Goal: Transaction & Acquisition: Register for event/course

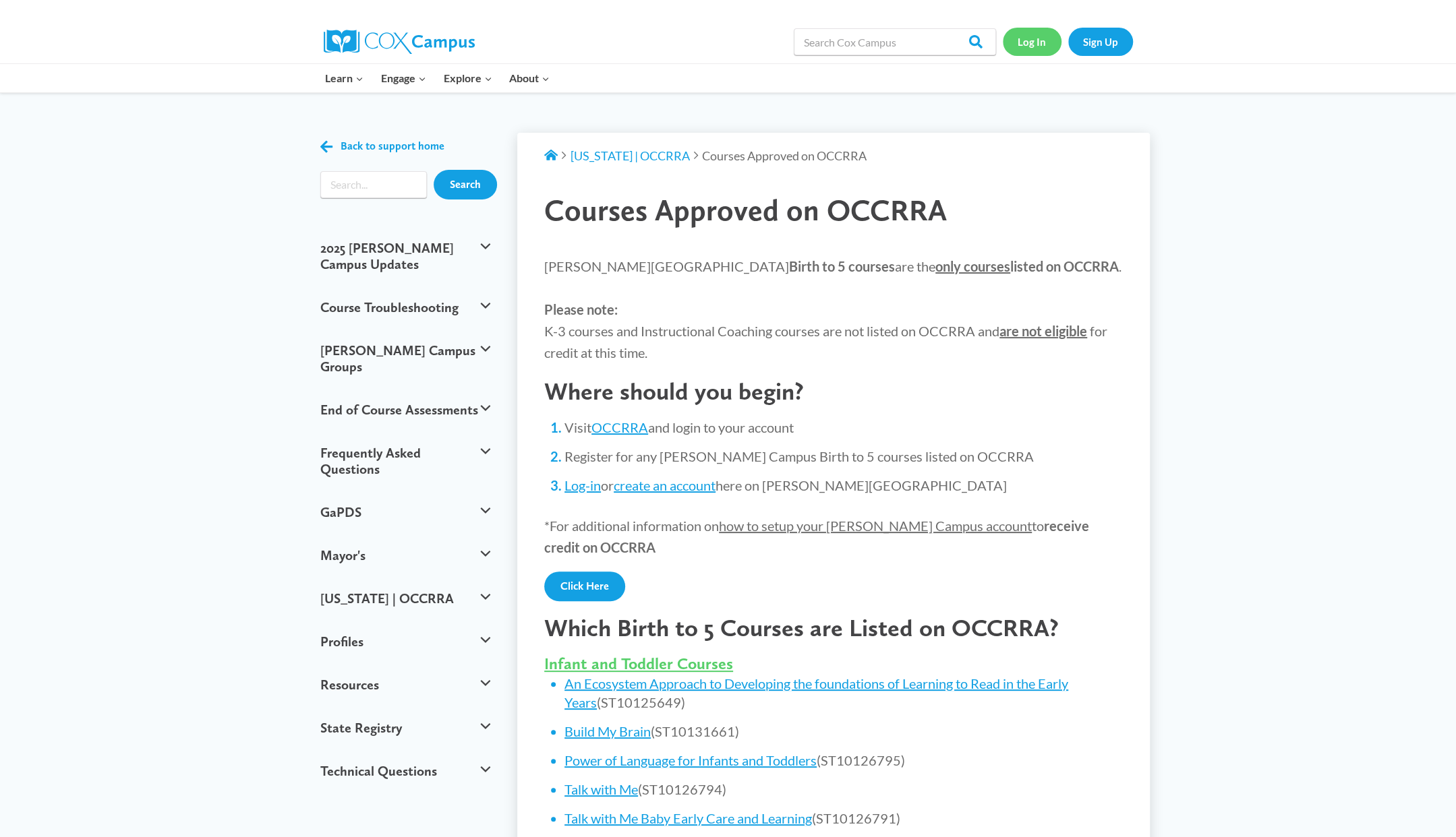
click at [1027, 37] on link "Log In" at bounding box center [1031, 41] width 59 height 27
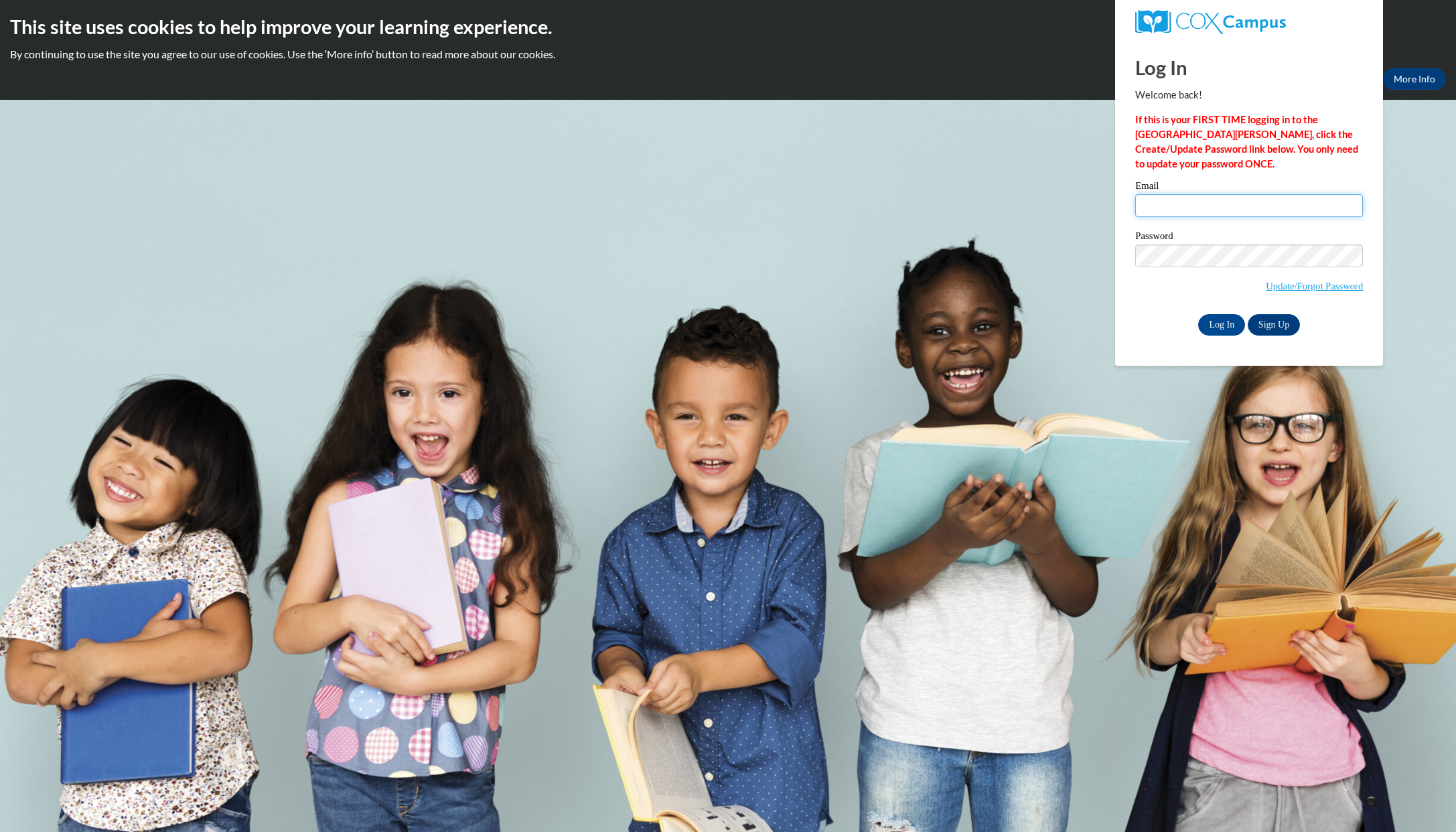
click at [1180, 197] on input "Email" at bounding box center [1249, 205] width 228 height 22
type input "[EMAIL_ADDRESS][DOMAIN_NAME]"
click at [1198, 314] on input "Log In" at bounding box center [1221, 324] width 47 height 22
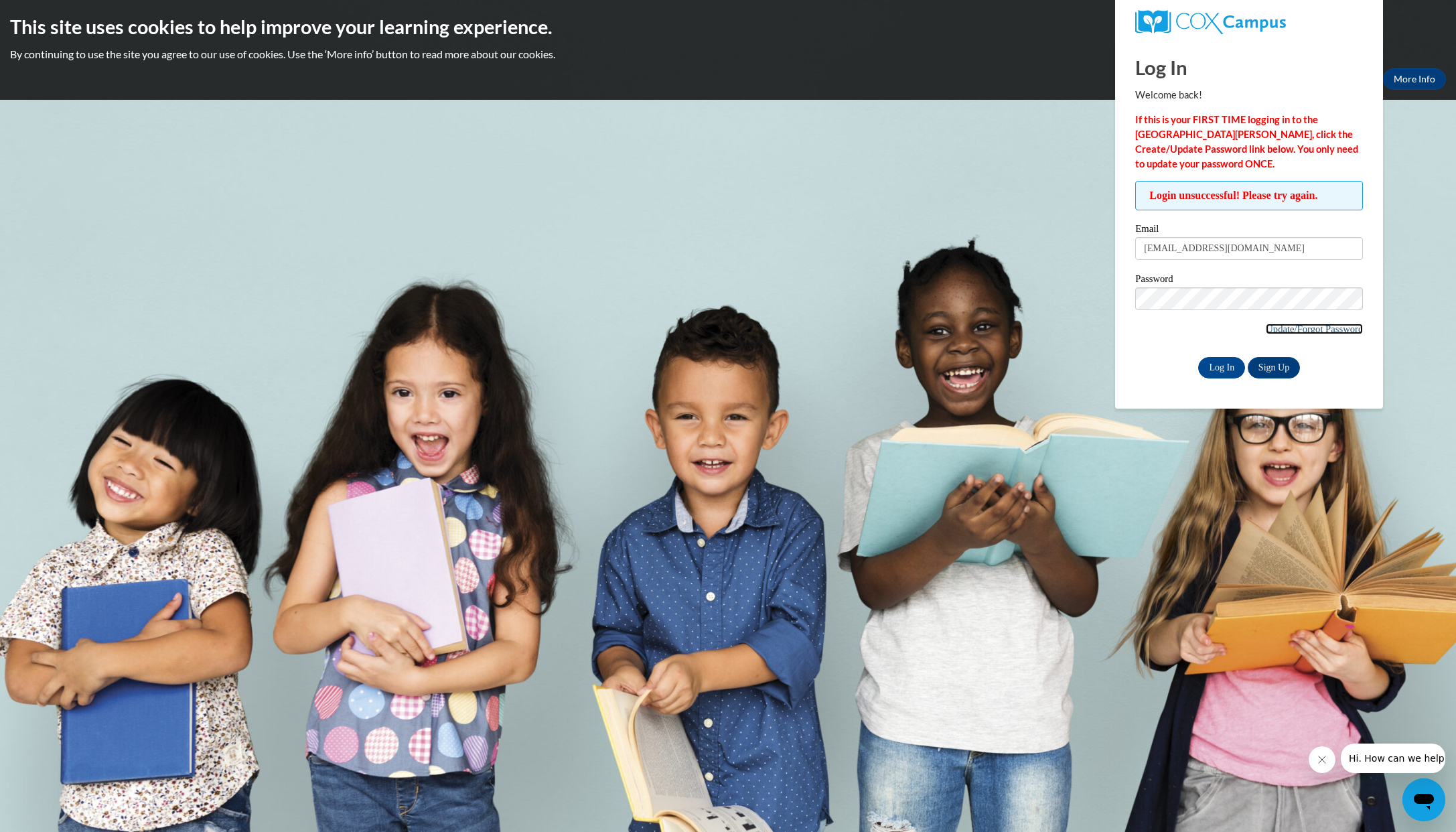
click at [1310, 329] on link "Update/Forgot Password" at bounding box center [1315, 328] width 97 height 10
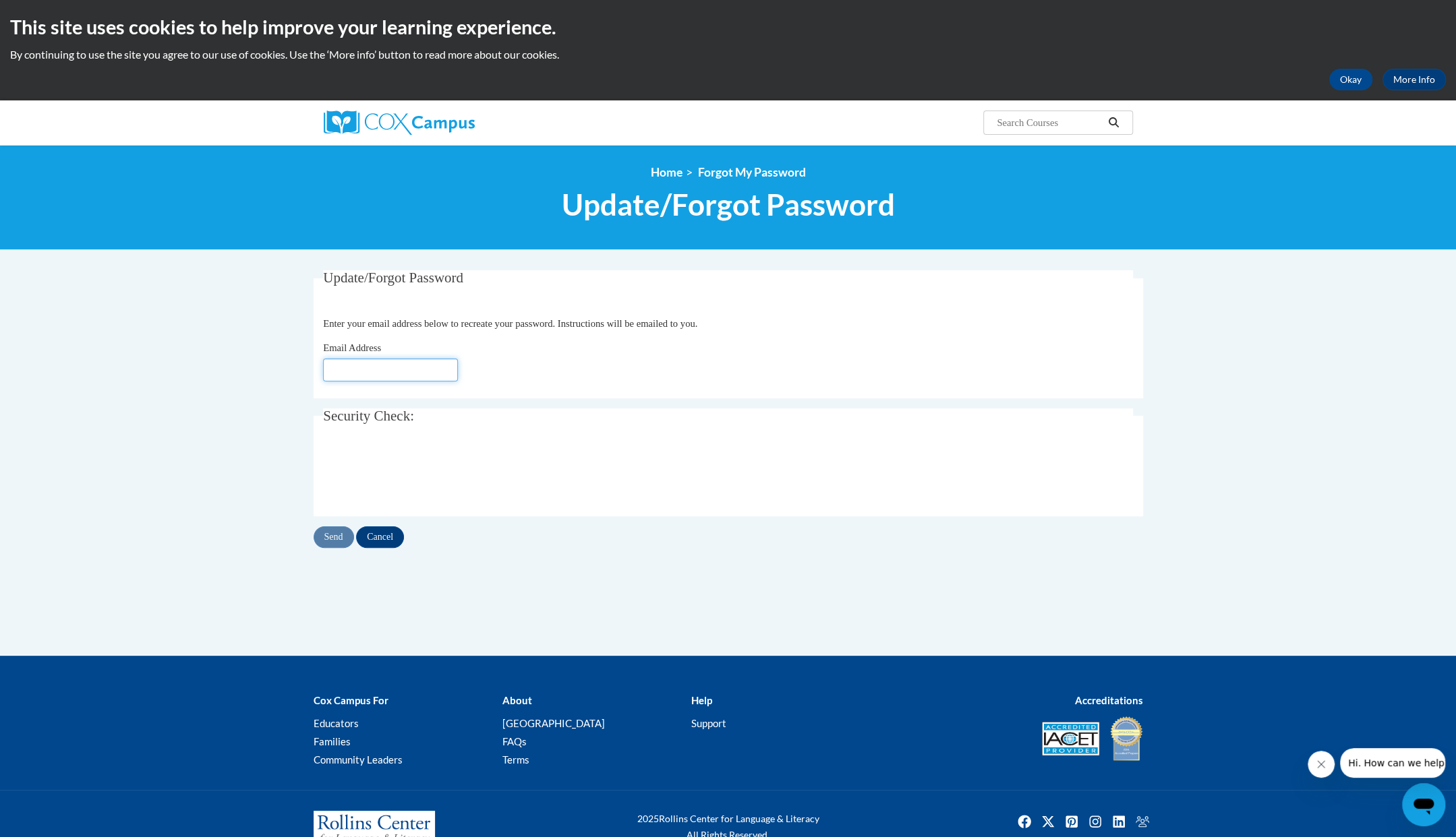
click at [408, 376] on input "Email Address" at bounding box center [390, 370] width 135 height 23
type input "dangulia@yahoo.com"
click at [335, 533] on div "Send Cancel" at bounding box center [728, 537] width 829 height 22
click at [337, 538] on input "Send" at bounding box center [334, 537] width 40 height 22
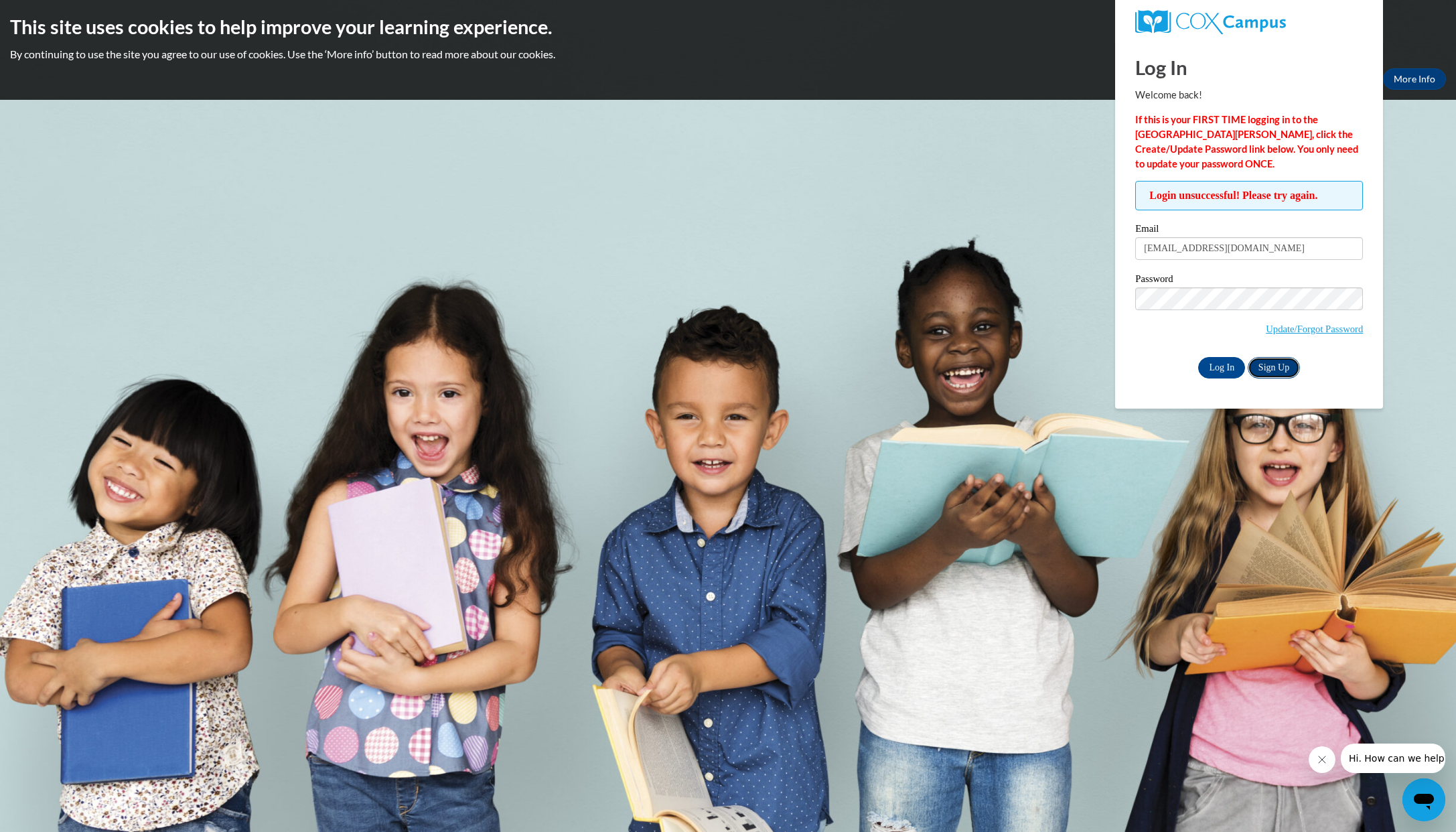
click at [1271, 358] on link "Sign Up" at bounding box center [1273, 368] width 52 height 22
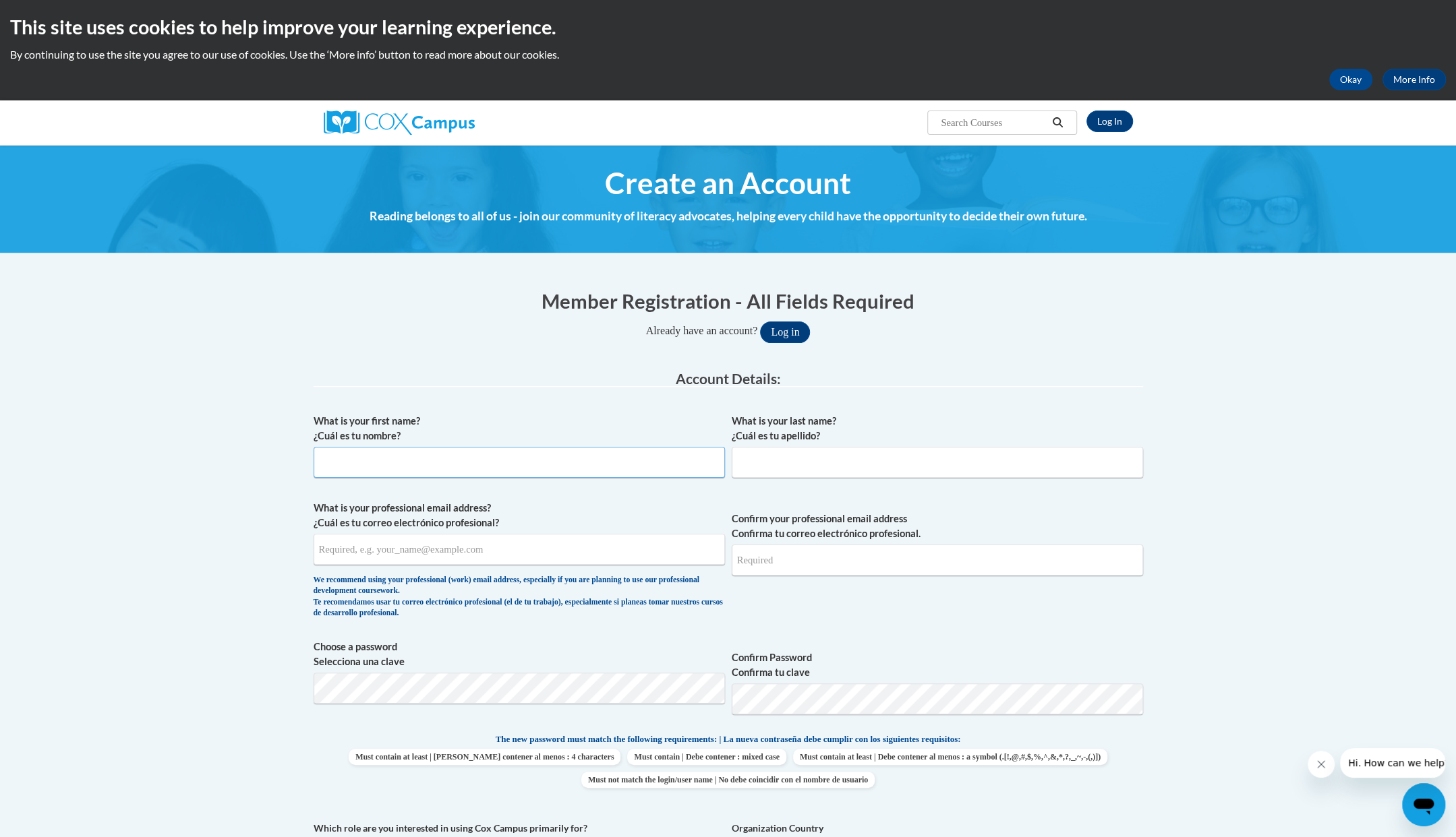
click at [582, 469] on input "What is your first name? ¿Cuál es tu nombre?" at bounding box center [519, 462] width 411 height 31
type input "Angulia"
type input "Dunn"
type input "dangulia@yahoo.com"
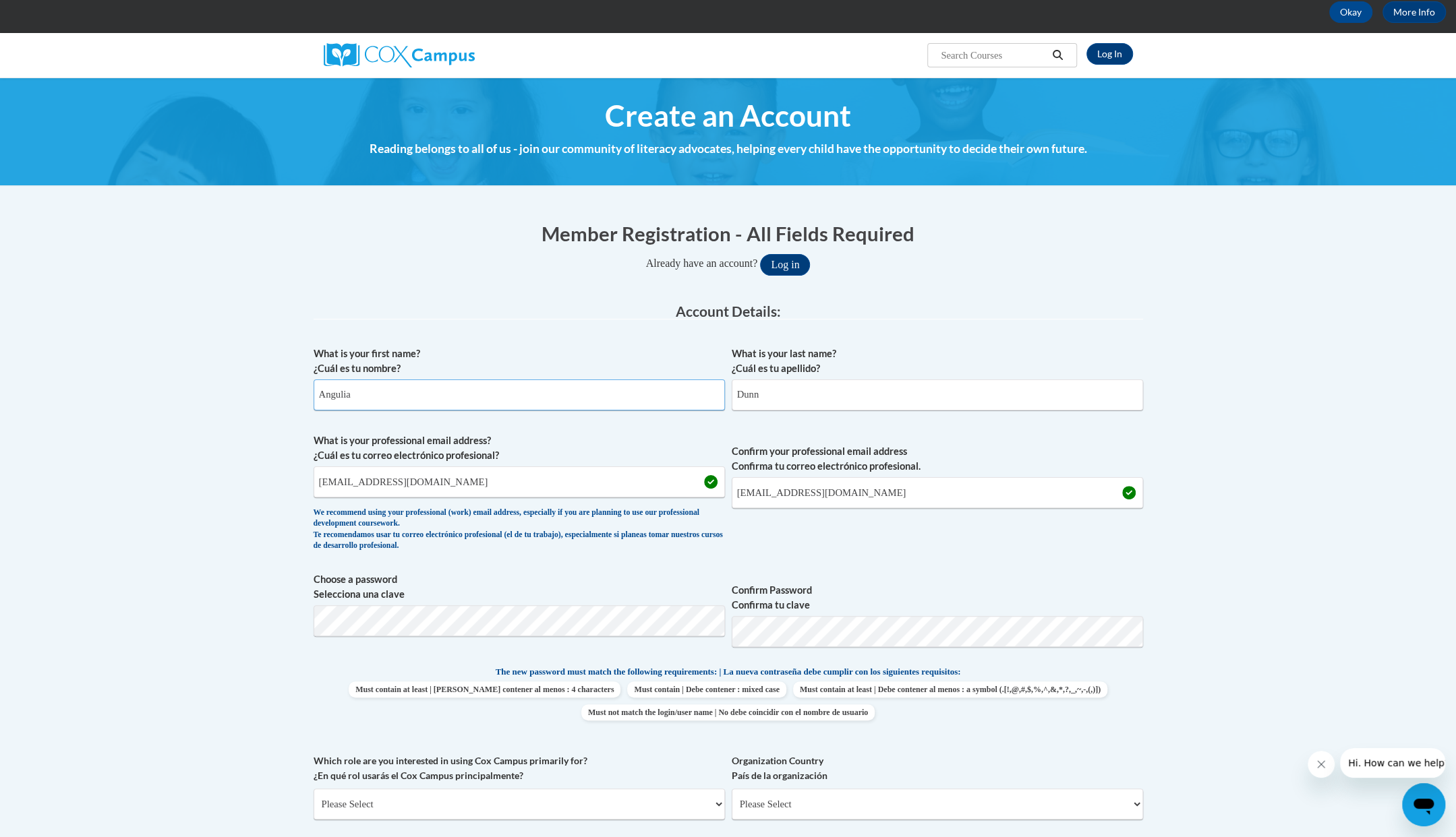
scroll to position [135, 0]
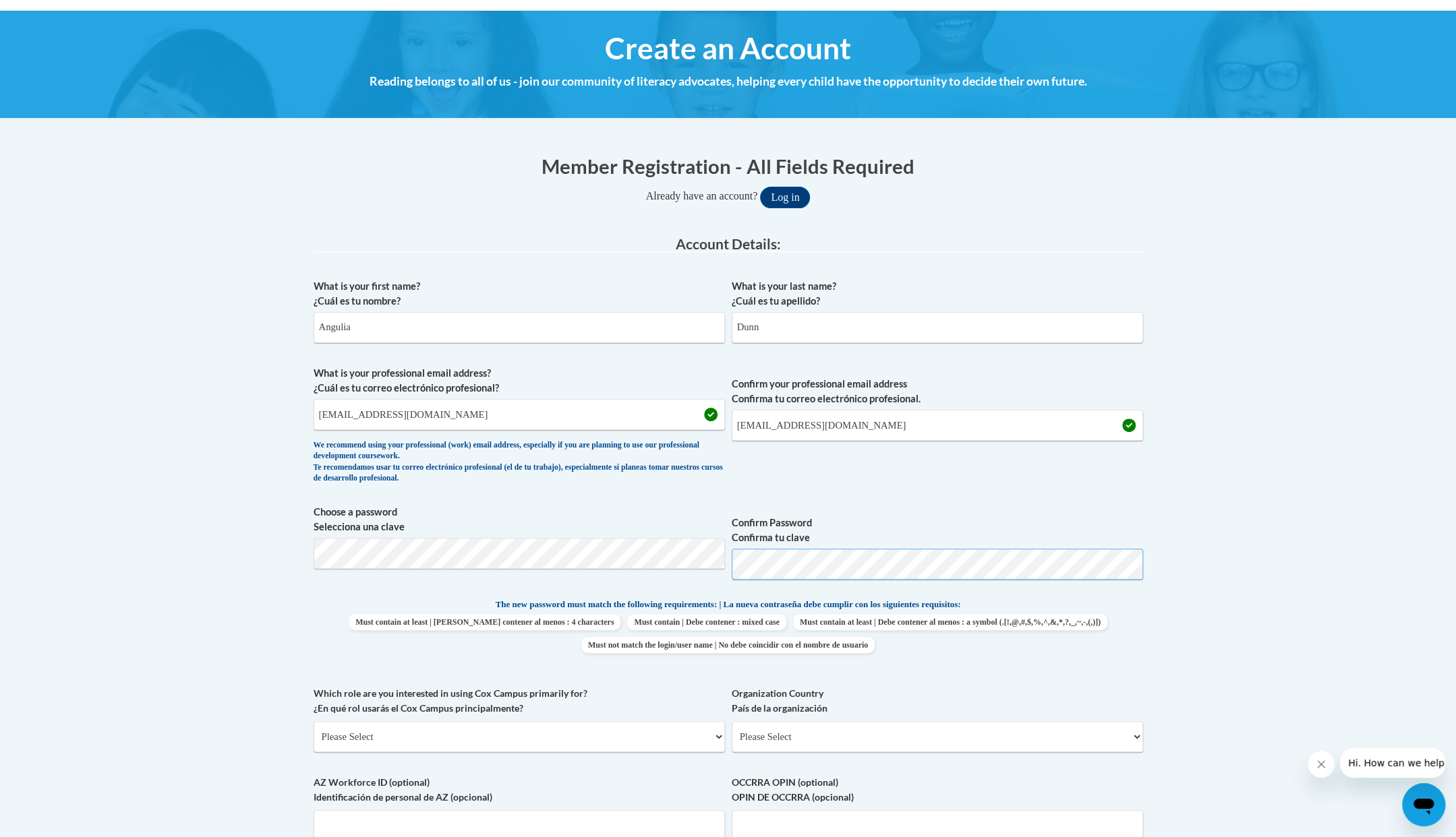
click at [760, 187] on button "Log in" at bounding box center [785, 197] width 50 height 22
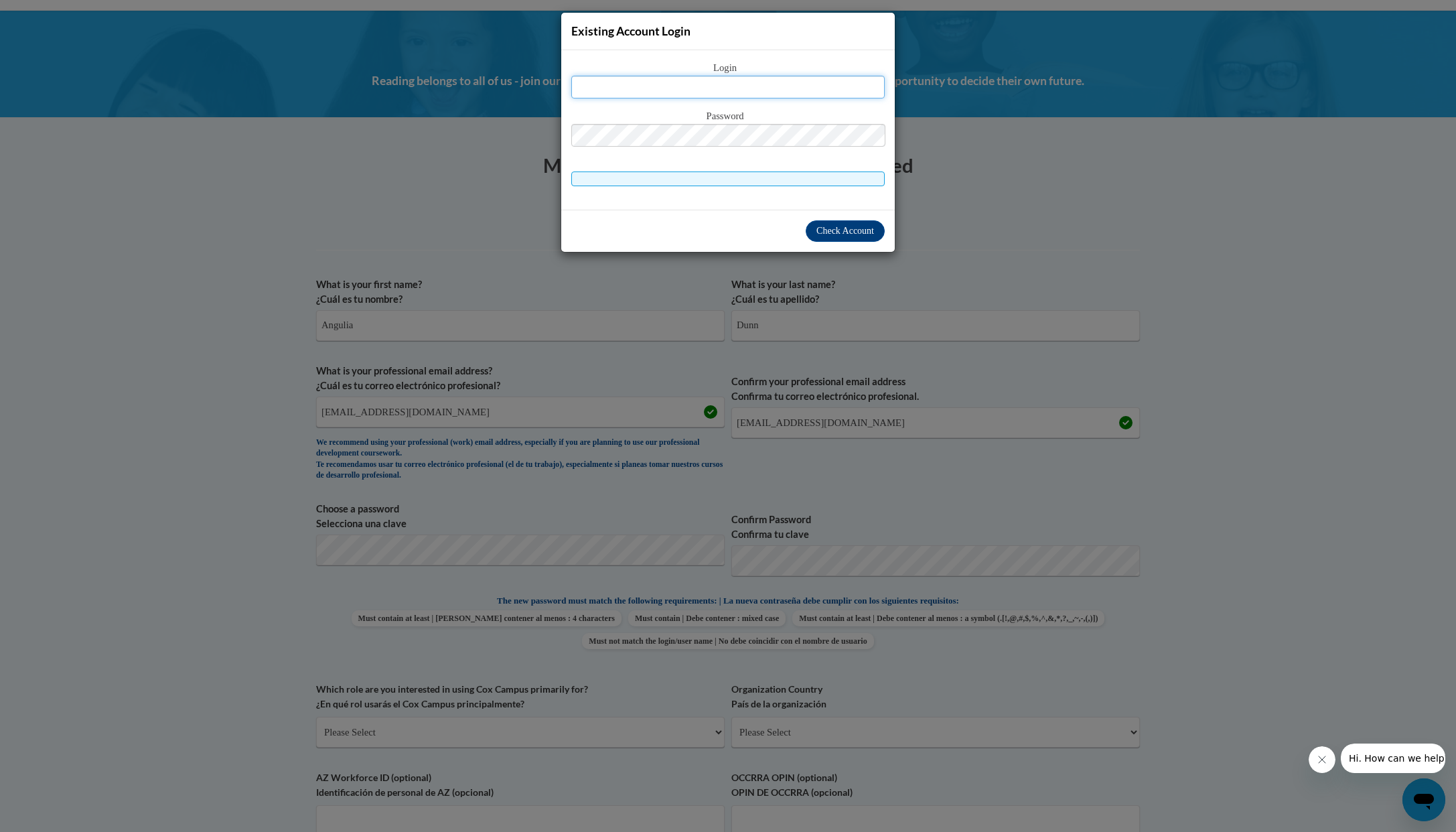
click at [750, 86] on input "text" at bounding box center [728, 87] width 313 height 22
type input "dangulia@yahoo.com"
click at [760, 185] on button "Log in" at bounding box center [785, 196] width 50 height 22
click at [851, 232] on span "Check Account" at bounding box center [845, 230] width 58 height 10
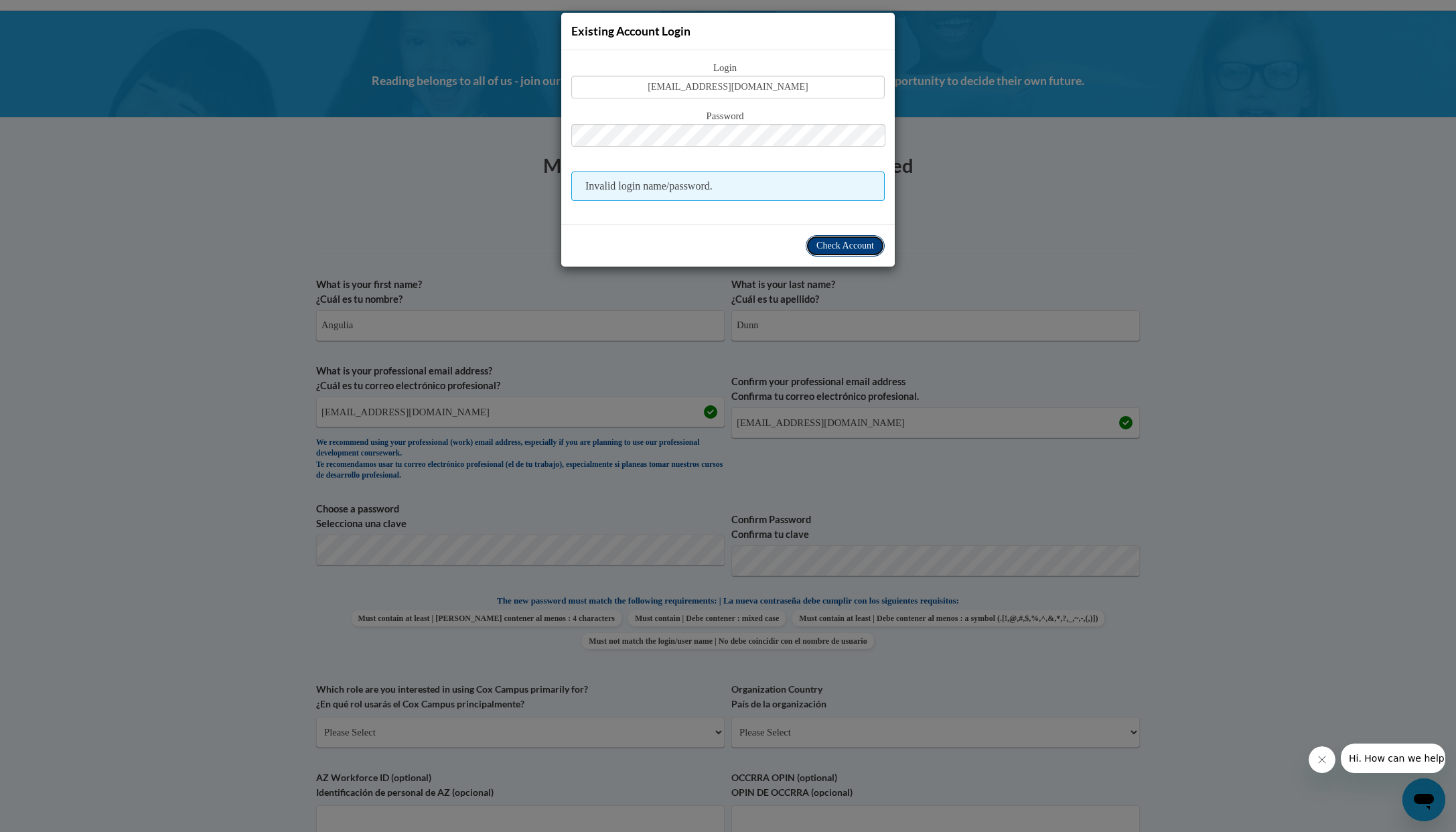
click at [850, 246] on span "Check Account" at bounding box center [845, 245] width 58 height 10
click at [760, 185] on button "Log in" at bounding box center [785, 196] width 50 height 22
click at [1097, 341] on div "Existing Account Login Login dangulia@yahoo.com Password Invalid login name/pas…" at bounding box center [728, 416] width 1456 height 832
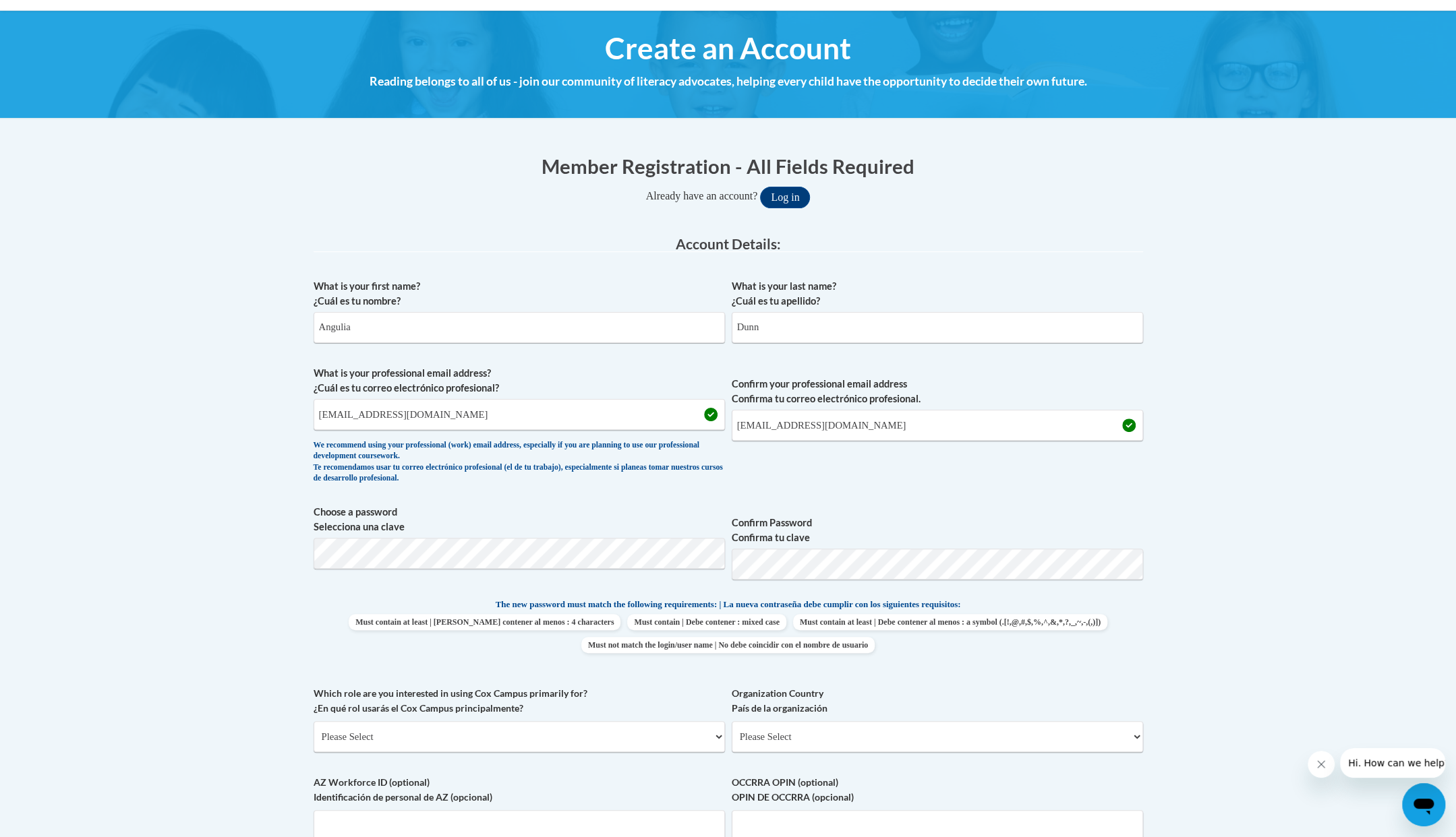
scroll to position [269, 0]
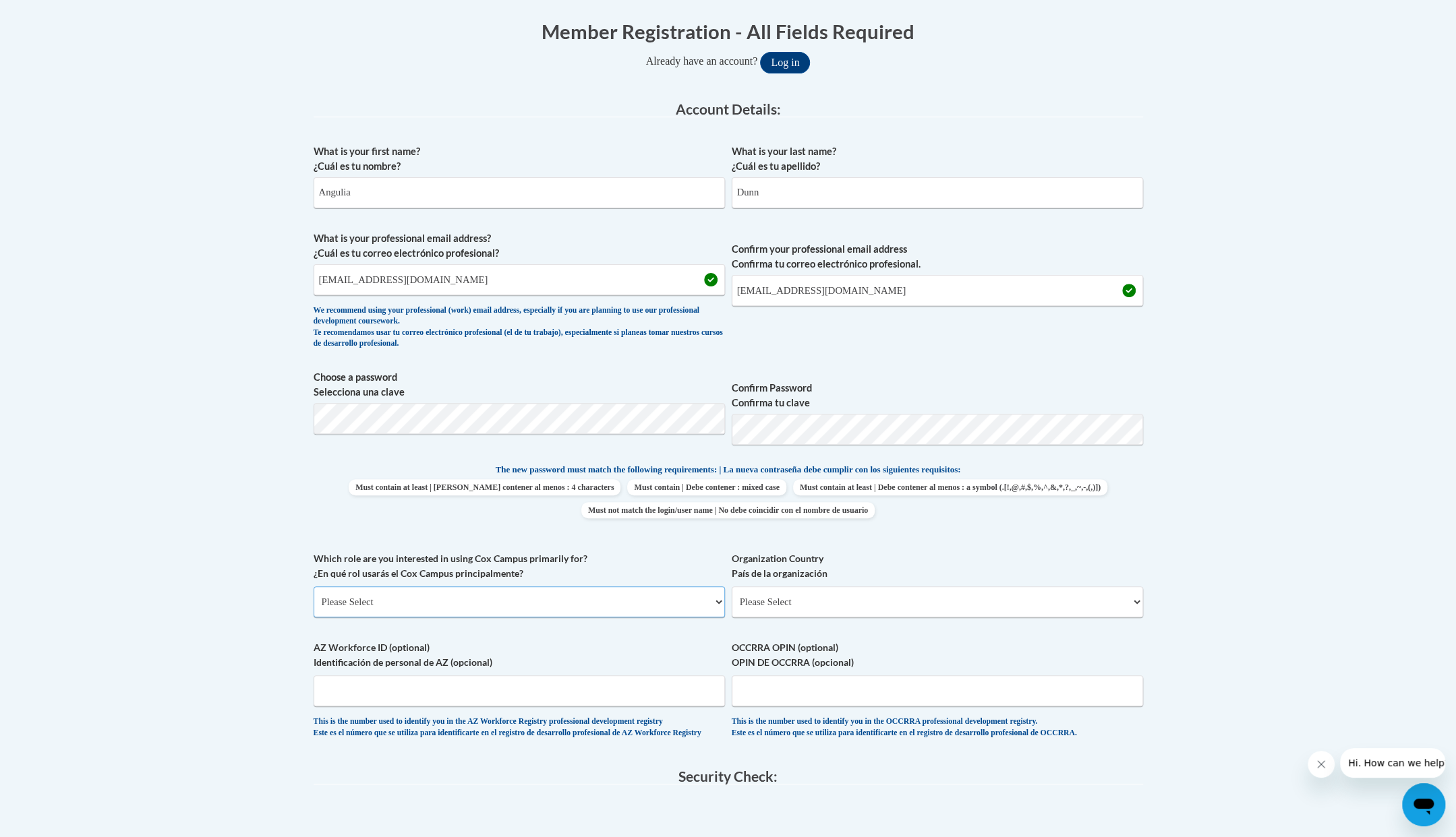
click at [718, 605] on select "Please Select College/University | Colegio/Universidad Community/Nonprofit Part…" at bounding box center [519, 601] width 411 height 31
select select "fbf2d438-af2f-41f8-98f1-81c410e29de3"
click at [314, 586] on select "Please Select College/University | Colegio/Universidad Community/Nonprofit Part…" at bounding box center [519, 601] width 411 height 31
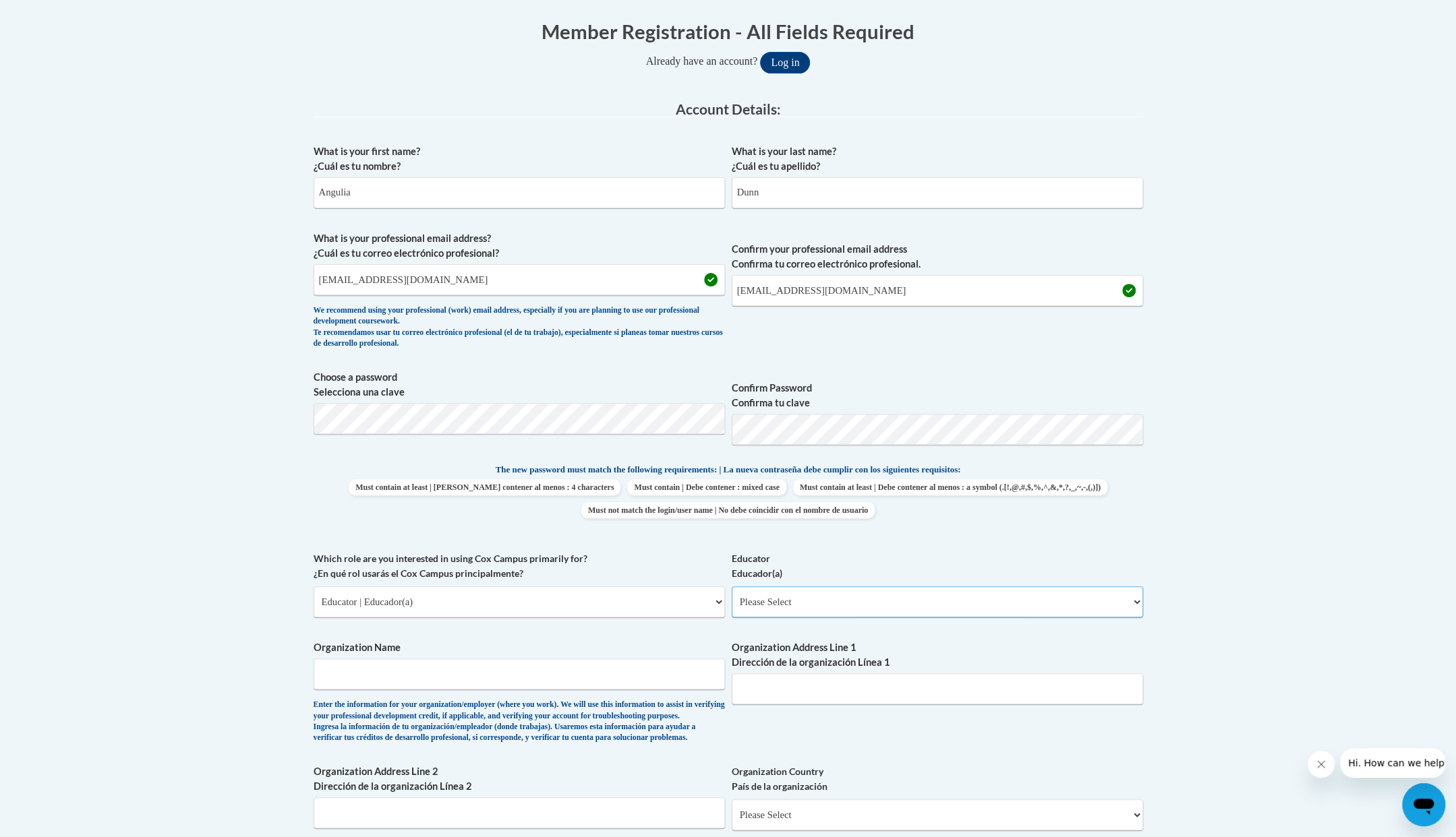
click at [1125, 604] on select "Please Select Early Learning/Daycare Teacher/Family Home Care Provider | Maestr…" at bounding box center [936, 601] width 411 height 31
select select "5e2af403-4f2c-4e49-a02f-103e55d7b75b"
click at [731, 586] on select "Please Select Early Learning/Daycare Teacher/Family Home Care Provider | Maestr…" at bounding box center [936, 601] width 411 height 31
click at [656, 685] on input "Organization Name" at bounding box center [519, 674] width 411 height 31
type input "Little Scholars Academy"
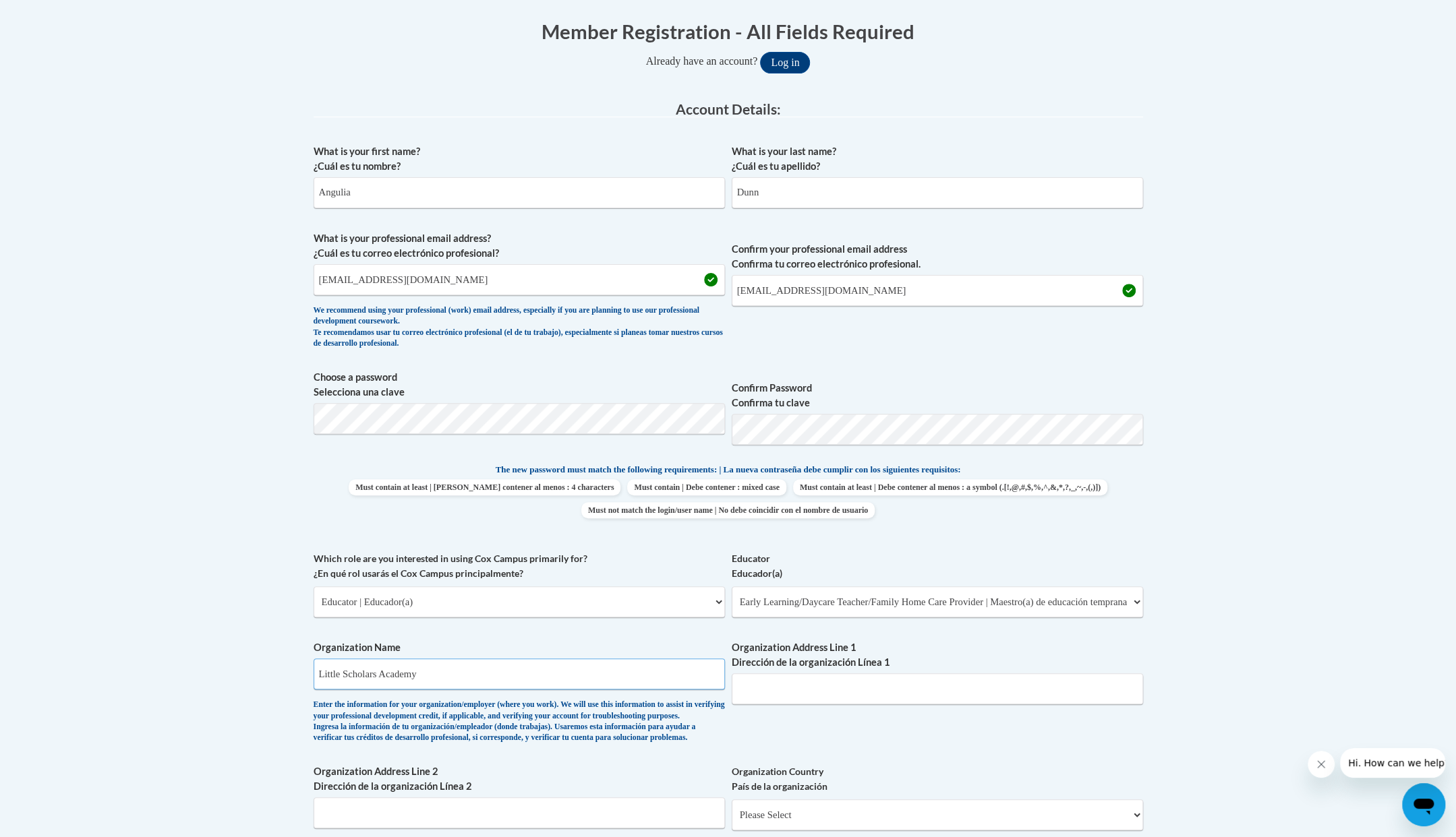
type input "1561 Henthorne Drive"
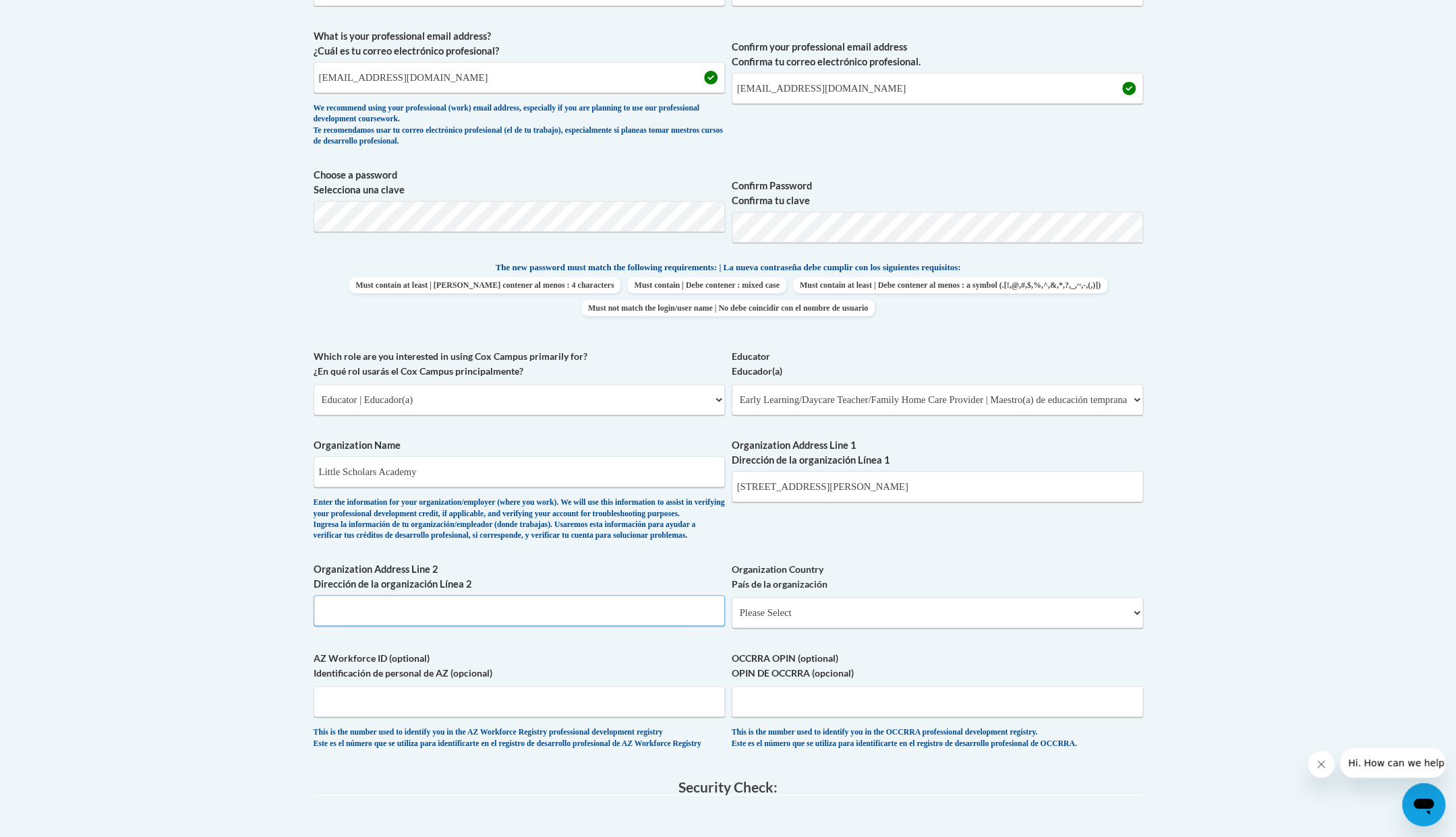
click at [469, 626] on input "Organization Address Line 2 Dirección de la organización Línea 2" at bounding box center [519, 610] width 411 height 31
click at [1133, 628] on select "Please Select United States | Estados Unidos Outside of the United States | Fue…" at bounding box center [936, 613] width 411 height 31
select select "ad49bcad-a171-4b2e-b99c-48b446064914"
click at [731, 618] on select "Please Select United States | Estados Unidos Outside of the United States | Fue…" at bounding box center [936, 613] width 411 height 31
select select
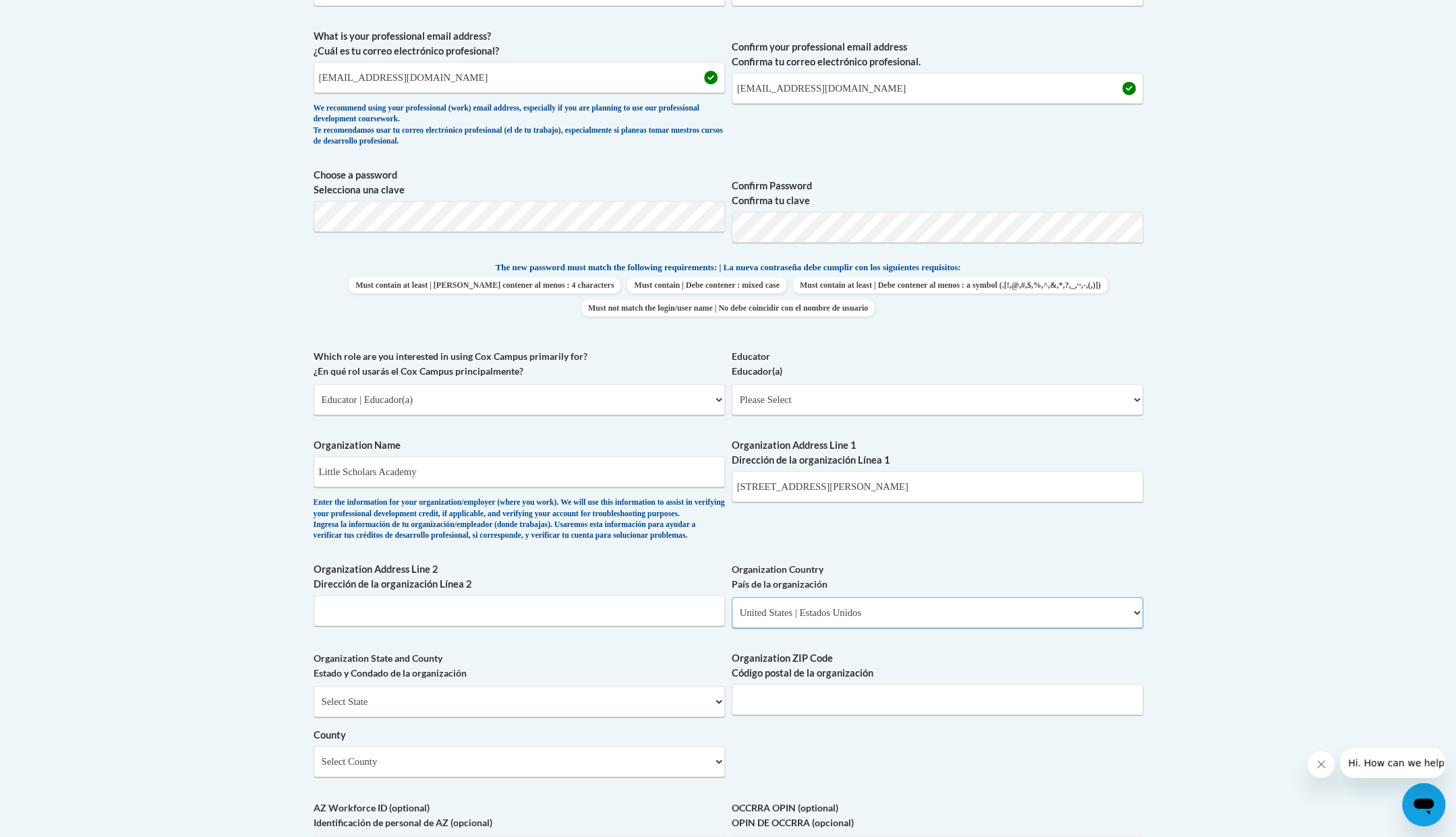
scroll to position [606, 0]
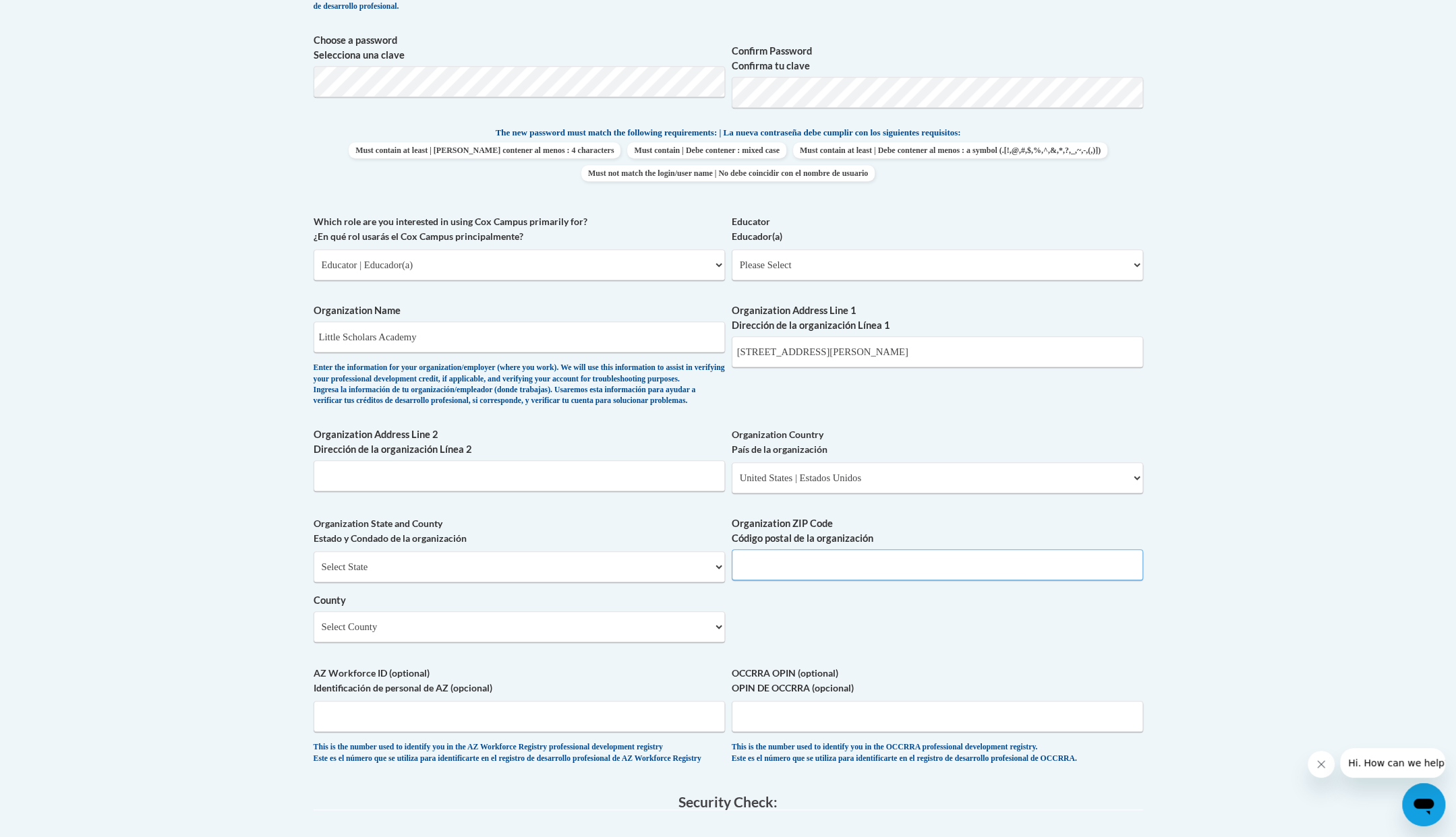
click at [921, 581] on input "Organization ZIP Code Código postal de la organización" at bounding box center [936, 564] width 411 height 31
type input "43537"
click at [516, 642] on select "Select County Adams Allen Ashland Ashtabula Athens Auglaize Belmont Brown Butle…" at bounding box center [519, 626] width 411 height 31
select select "Lucas"
click at [314, 633] on select "Select County Adams Allen Ashland Ashtabula Athens Auglaize Belmont Brown Butle…" at bounding box center [519, 626] width 411 height 31
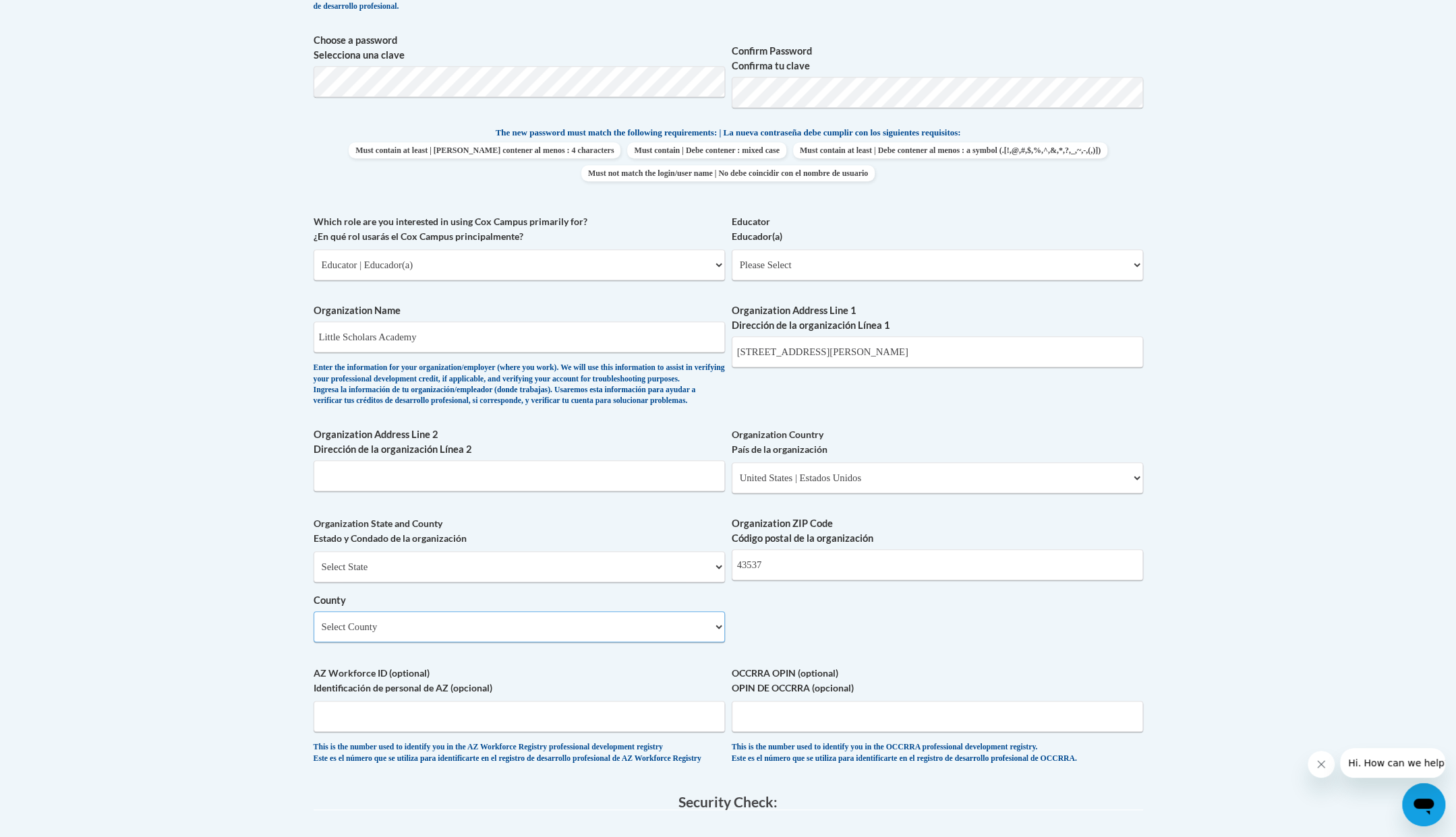
scroll to position [741, 0]
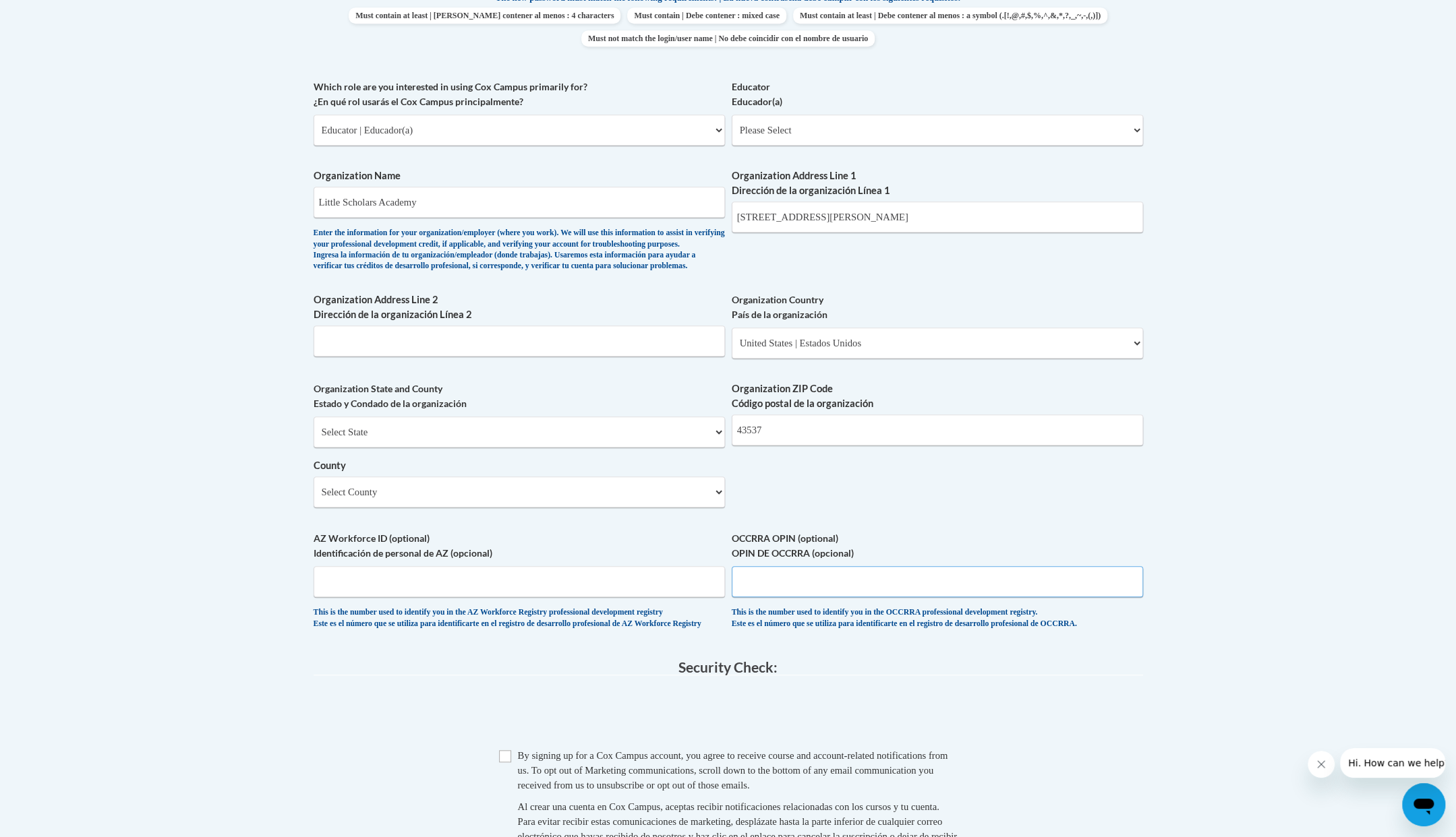
click at [846, 597] on input "OCCRRA OPIN (optional) OPIN DE OCCRRA (opcional)" at bounding box center [936, 581] width 411 height 31
type input "1106-4836"
click at [506, 762] on input "Checkbox" at bounding box center [504, 756] width 12 height 12
checkbox input "true"
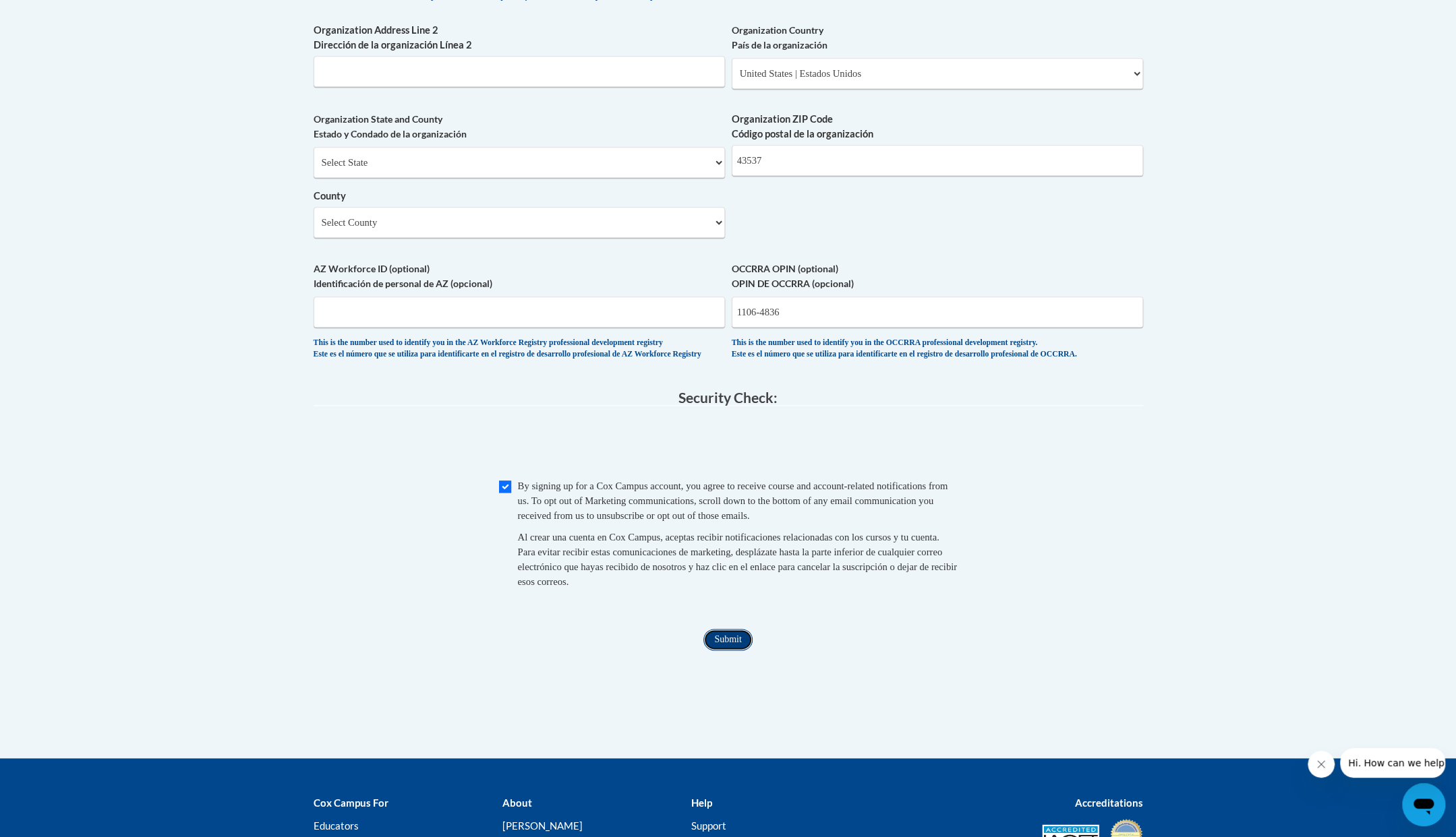
click at [736, 650] on input "Submit" at bounding box center [727, 639] width 48 height 22
click at [764, 327] on input "1106-4836" at bounding box center [936, 312] width 411 height 31
click at [760, 327] on input "1106-4836" at bounding box center [936, 312] width 411 height 31
type input "11064836"
click at [726, 650] on input "Submit" at bounding box center [727, 639] width 48 height 22
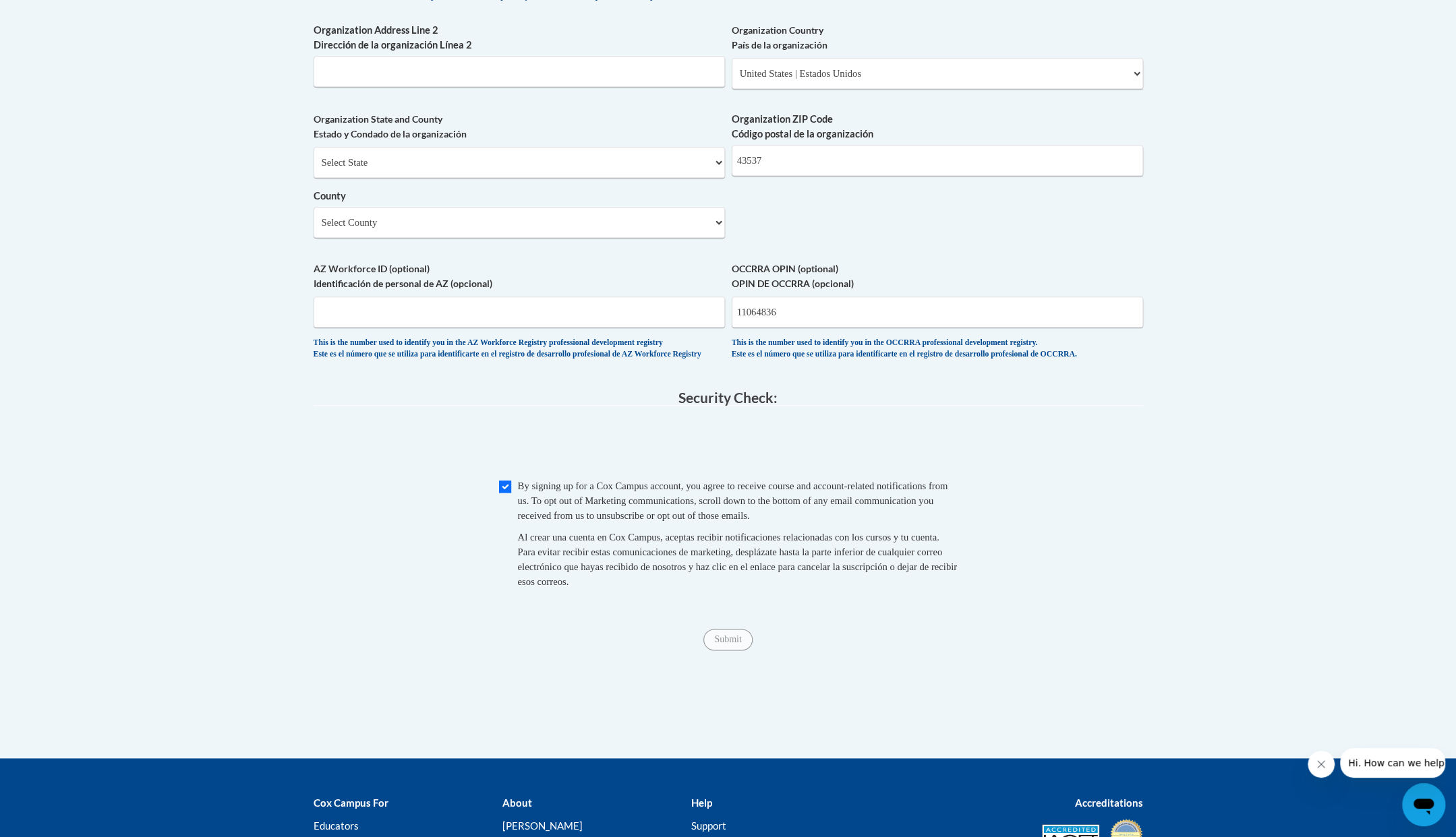
scroll to position [876, 0]
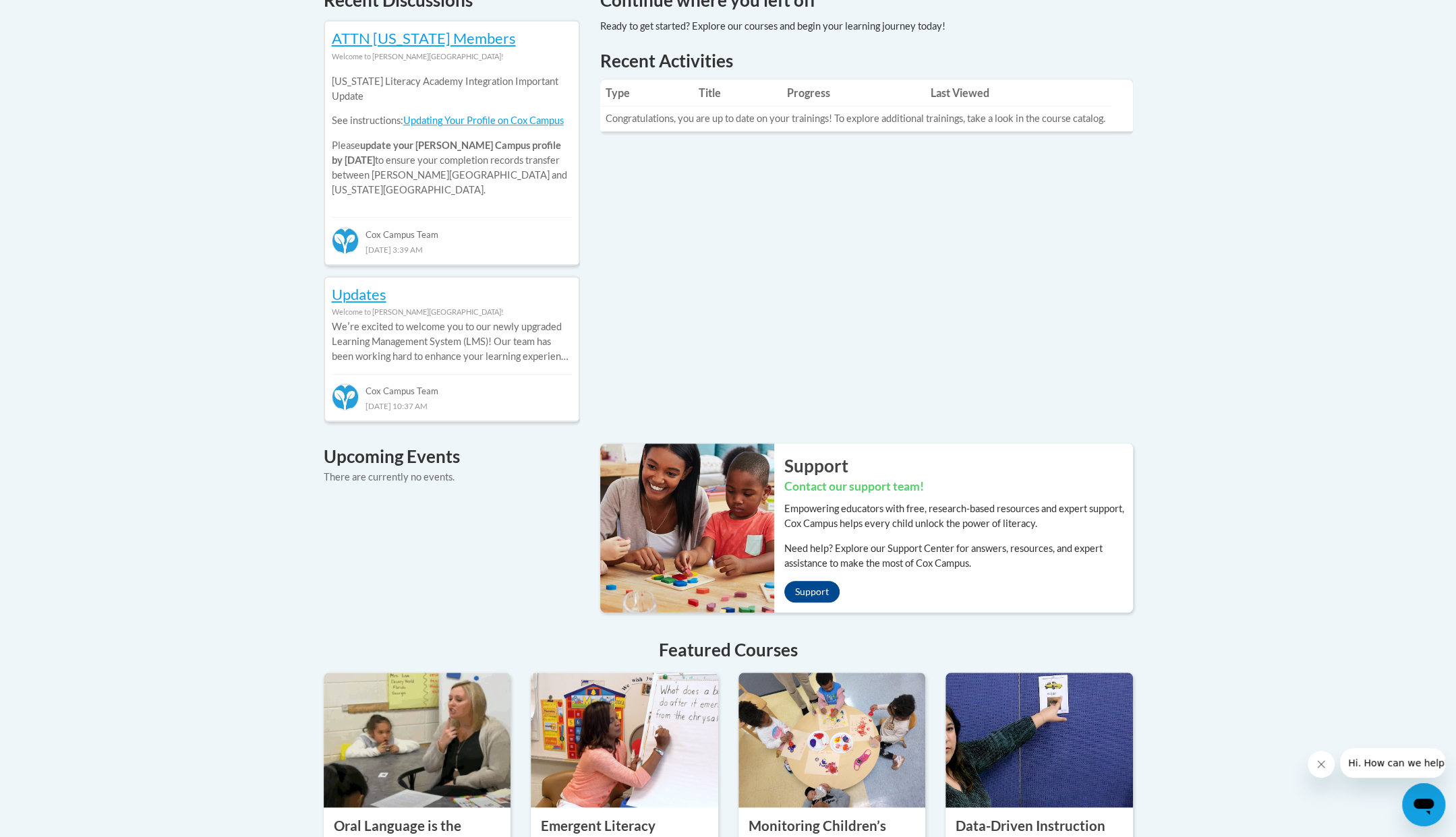
scroll to position [1011, 0]
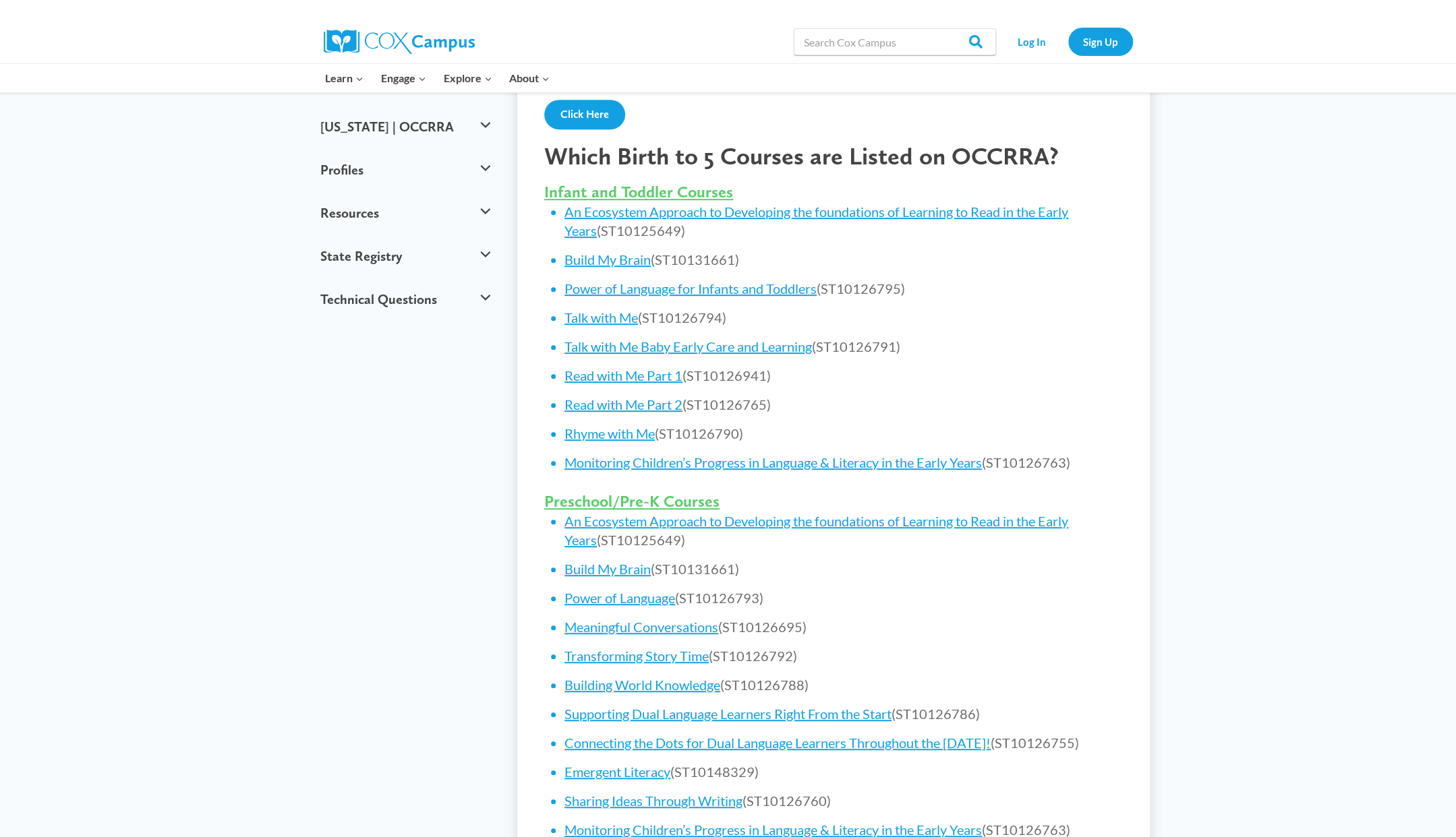
scroll to position [540, 0]
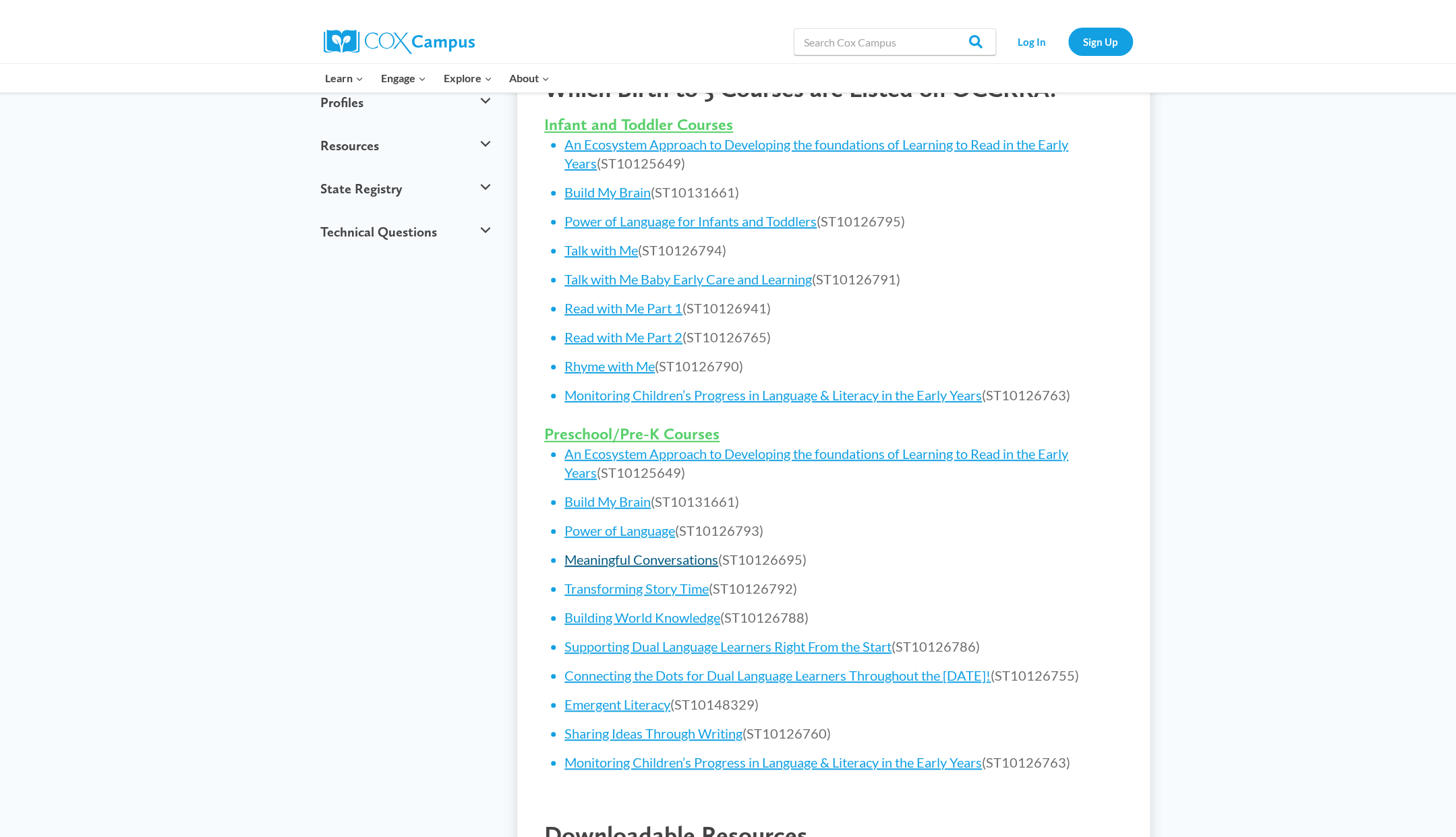
click at [648, 557] on link "Meaningful Conversations" at bounding box center [641, 560] width 154 height 16
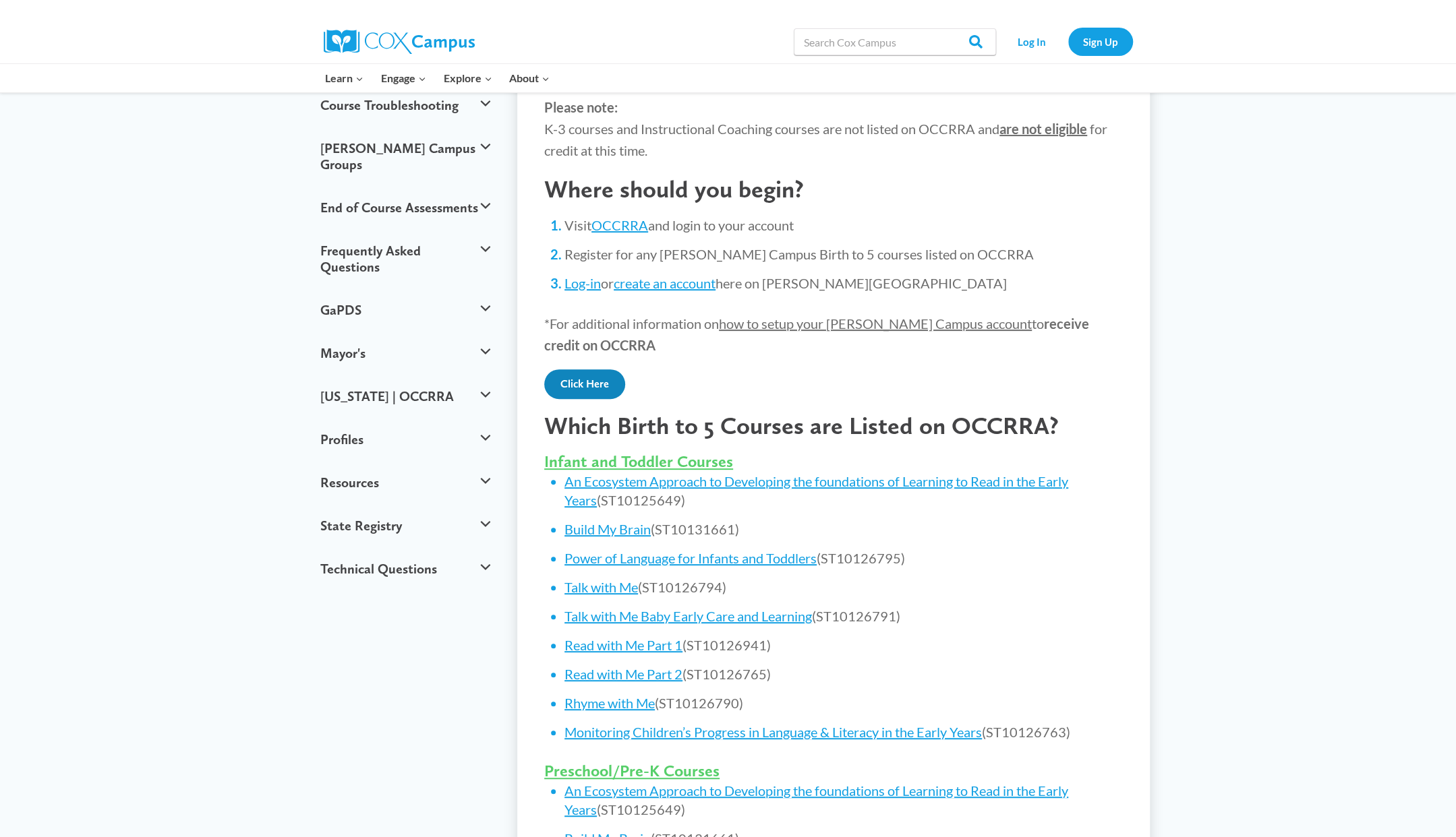
click at [590, 385] on link "Click Here" at bounding box center [584, 384] width 81 height 30
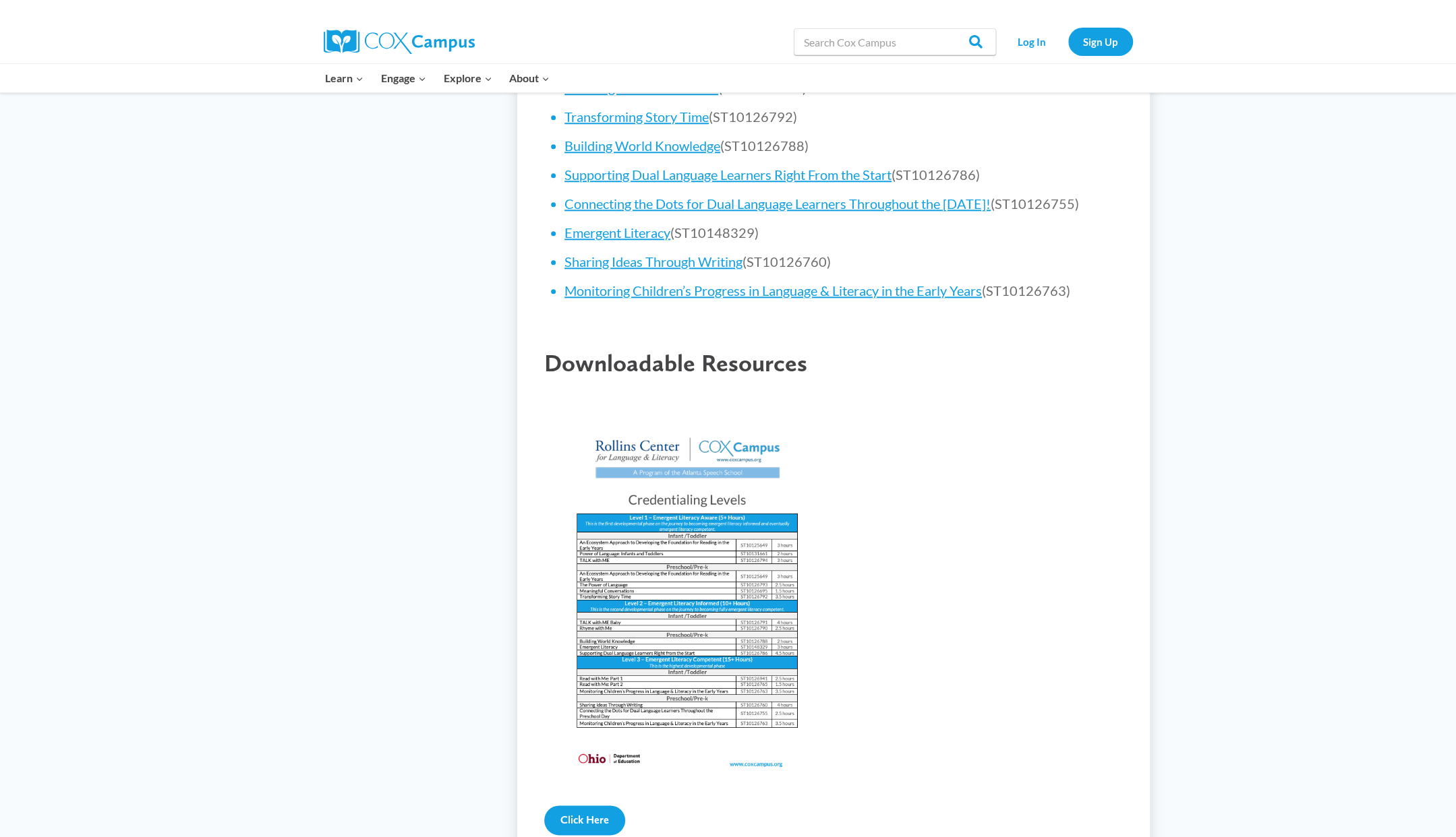
scroll to position [1281, 0]
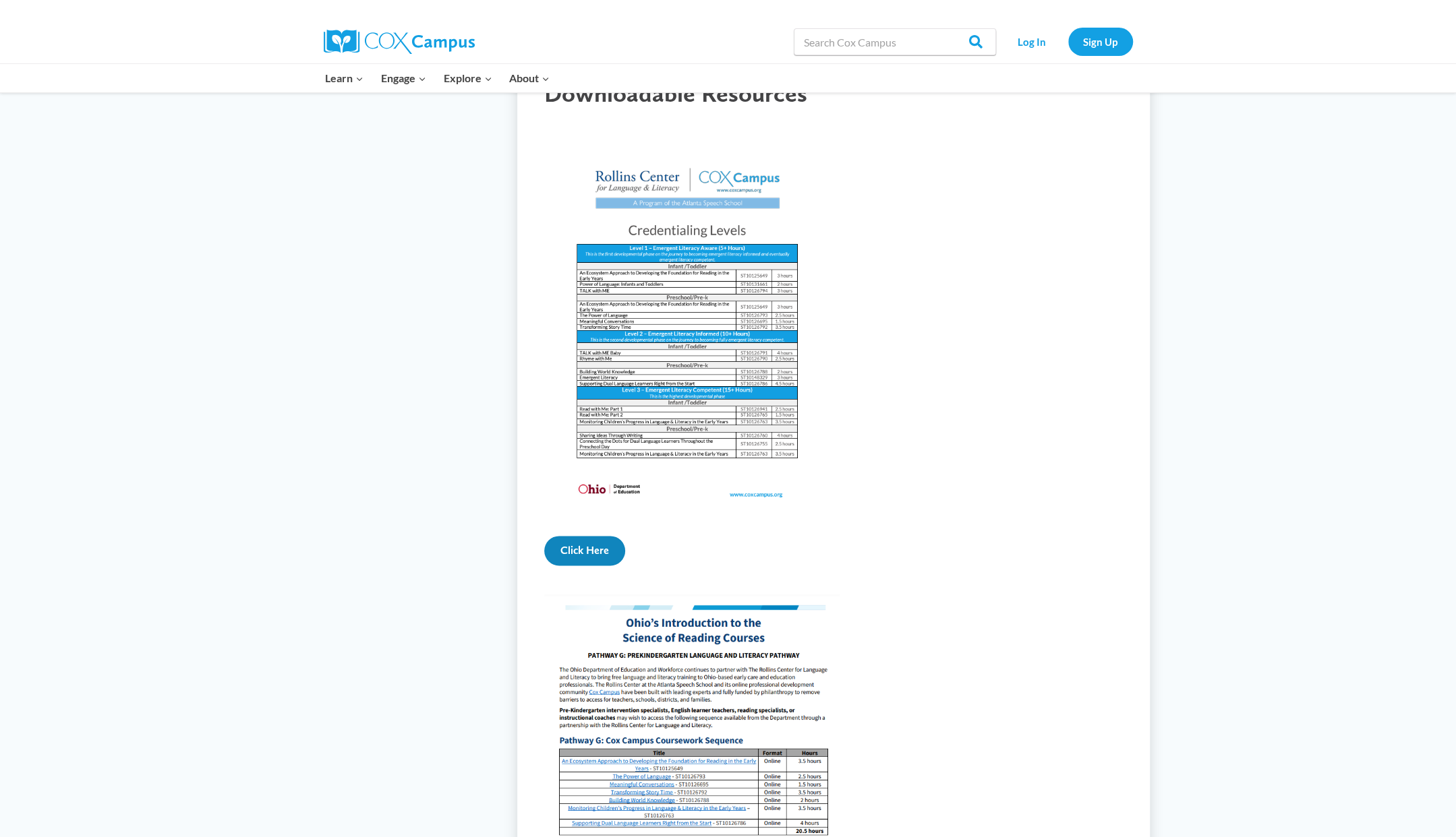
click at [578, 565] on link "Click Here" at bounding box center [584, 550] width 81 height 30
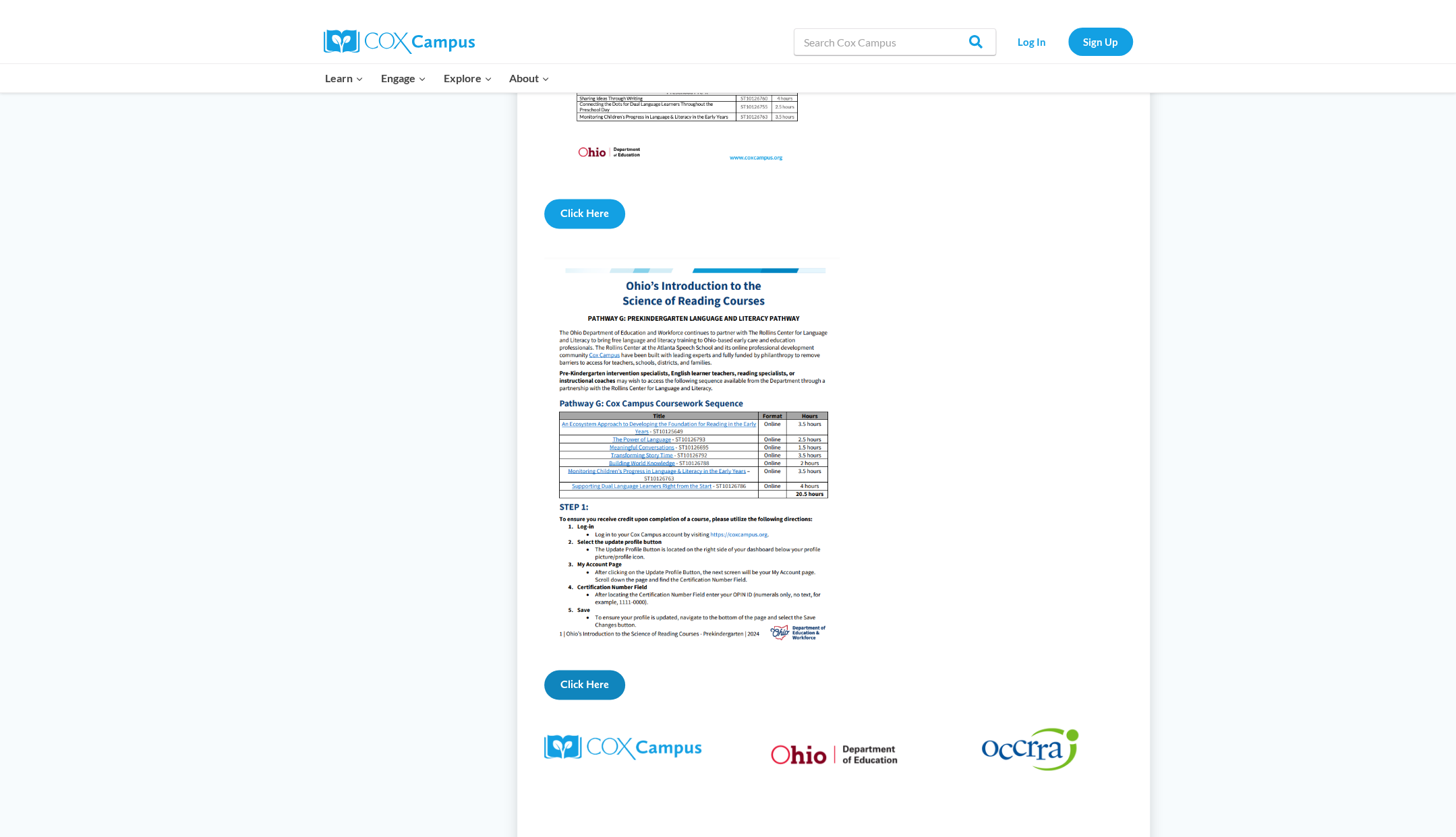
click at [578, 696] on link "Click Here" at bounding box center [584, 684] width 81 height 30
click at [688, 474] on img at bounding box center [691, 450] width 295 height 386
click at [590, 700] on link "Click Here" at bounding box center [584, 684] width 81 height 30
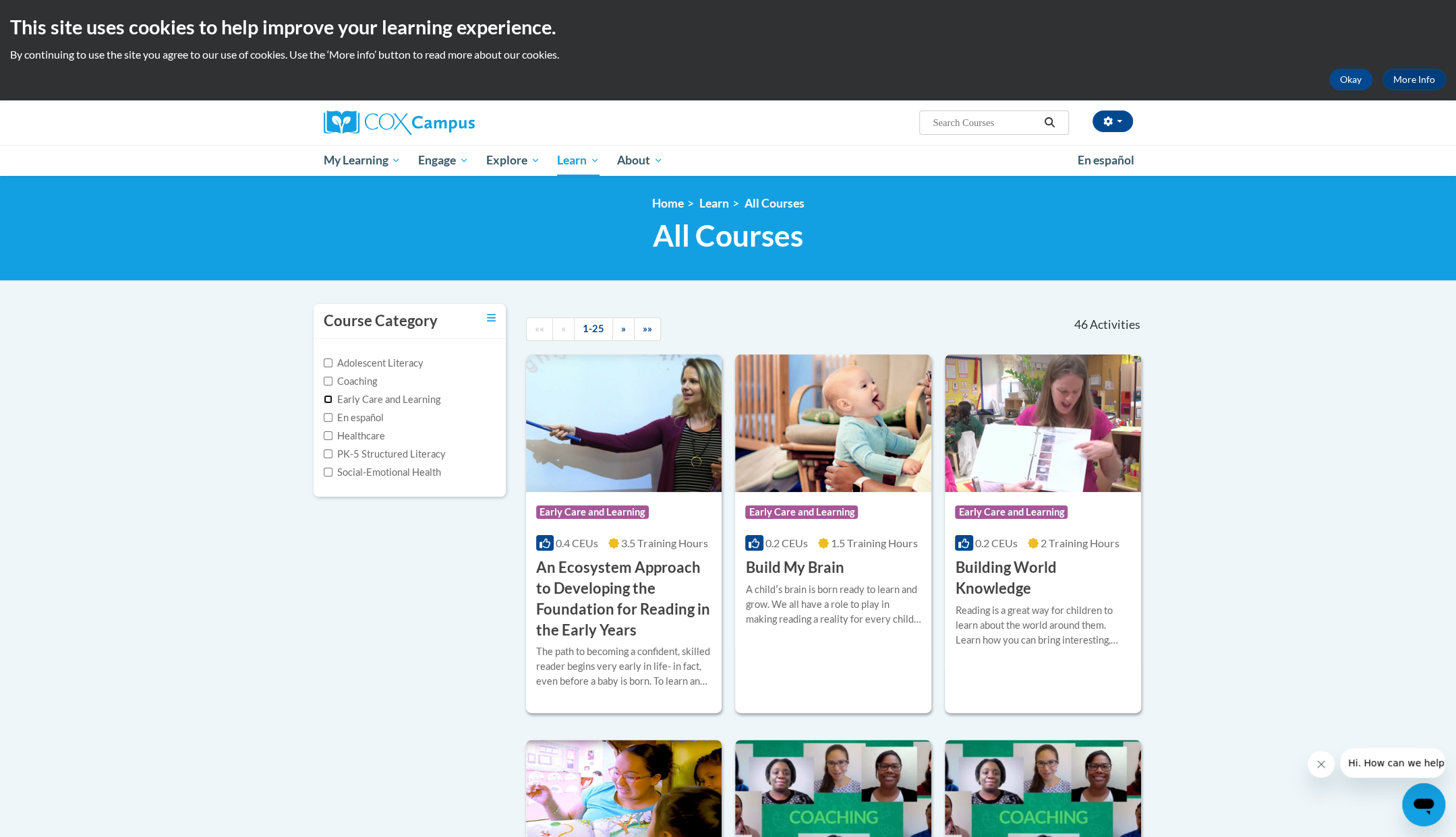
click at [327, 398] on input "Early Care and Learning" at bounding box center [327, 399] width 9 height 9
checkbox input "true"
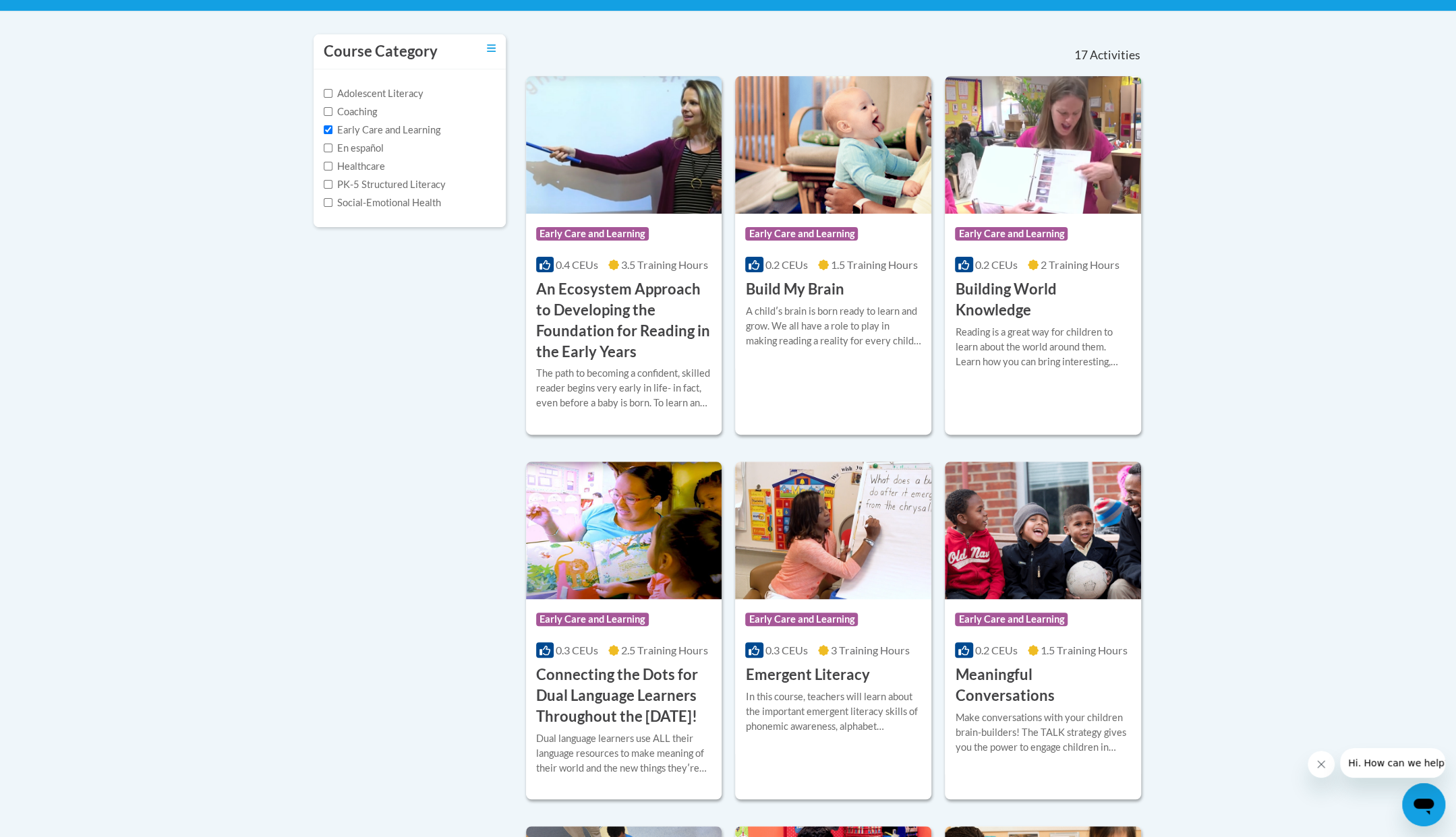
scroll to position [404, 0]
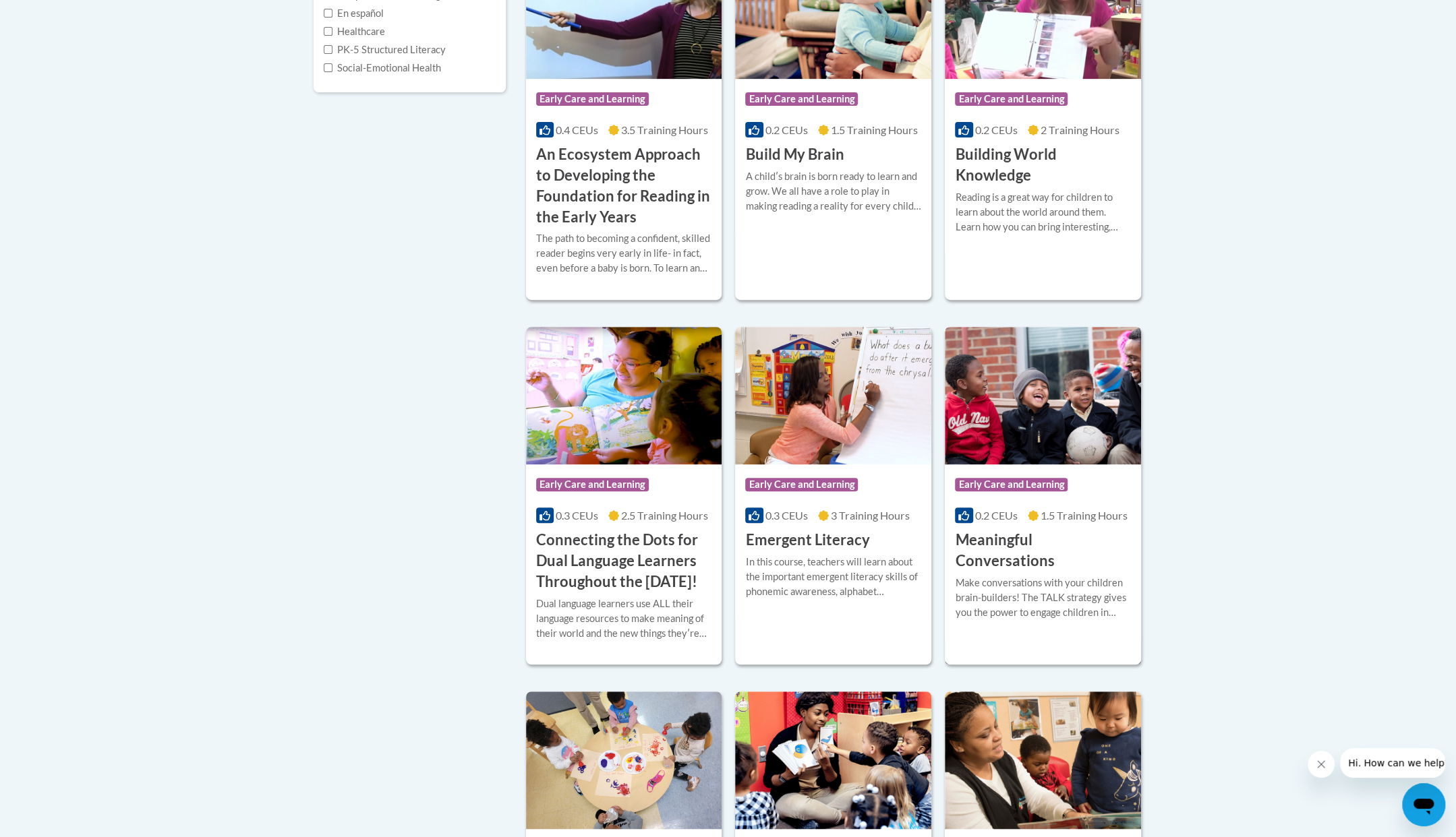
click at [1049, 540] on h3 "Meaningful Conversations" at bounding box center [1043, 551] width 176 height 42
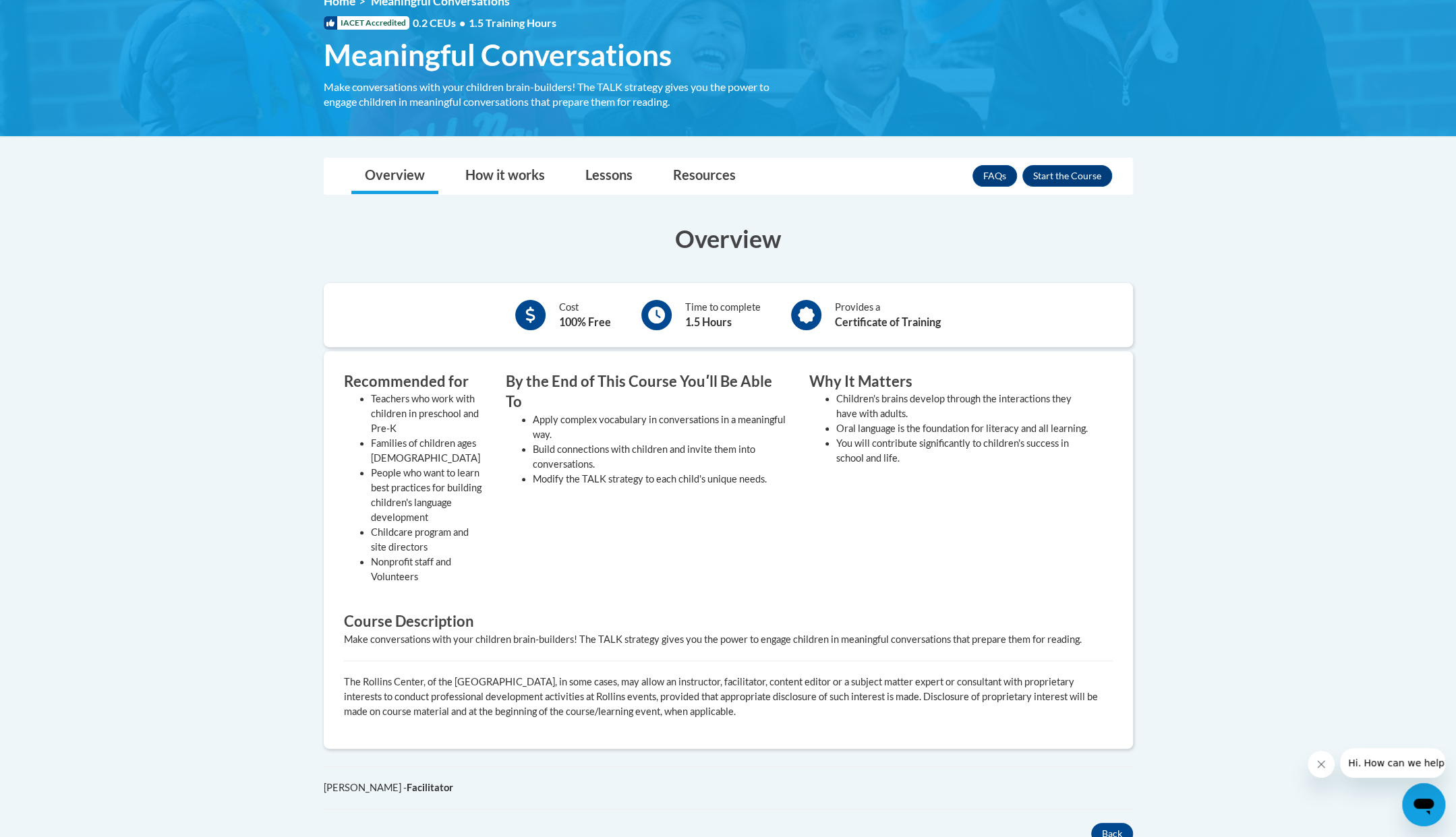
scroll to position [68, 0]
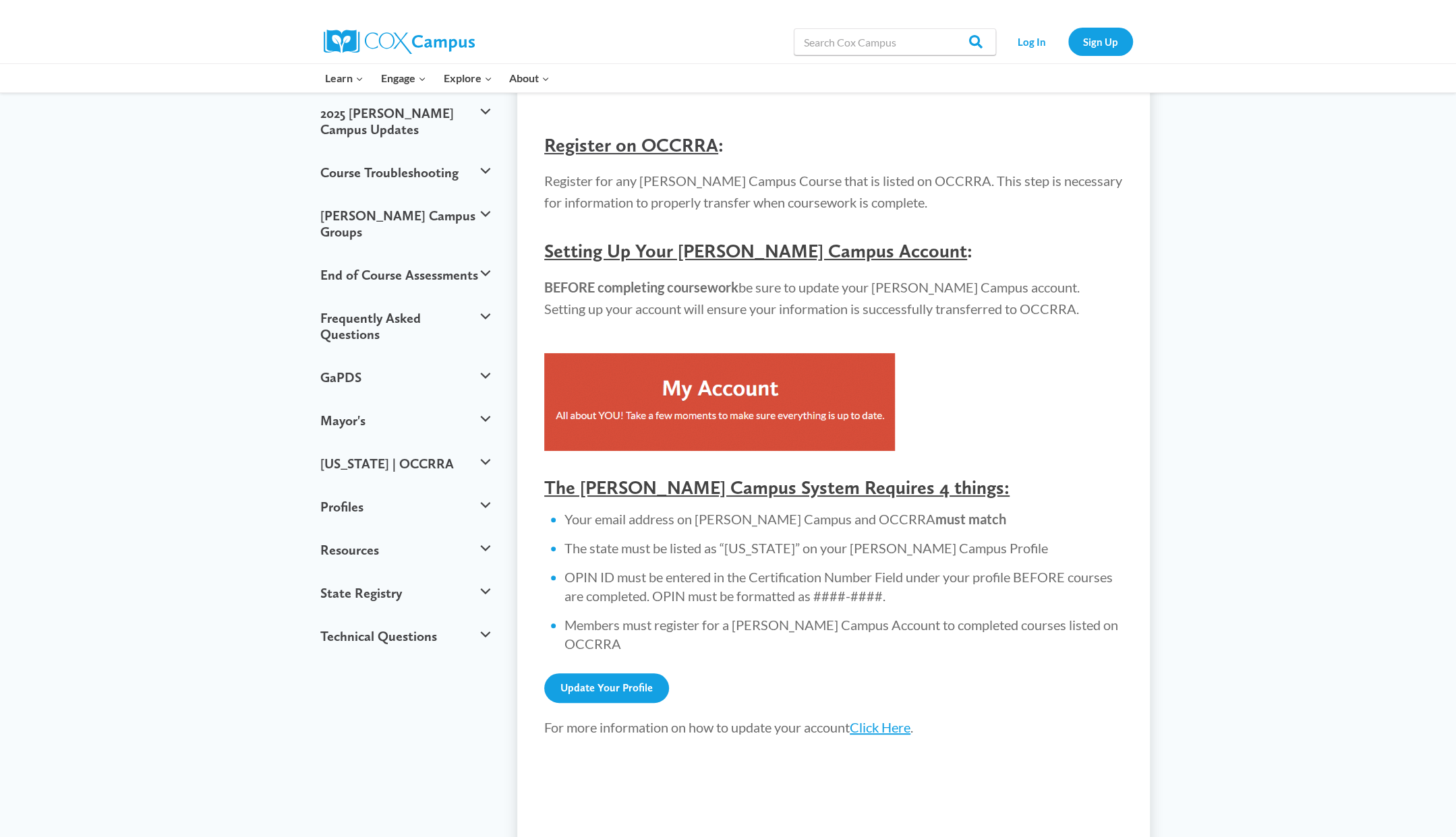
scroll to position [269, 0]
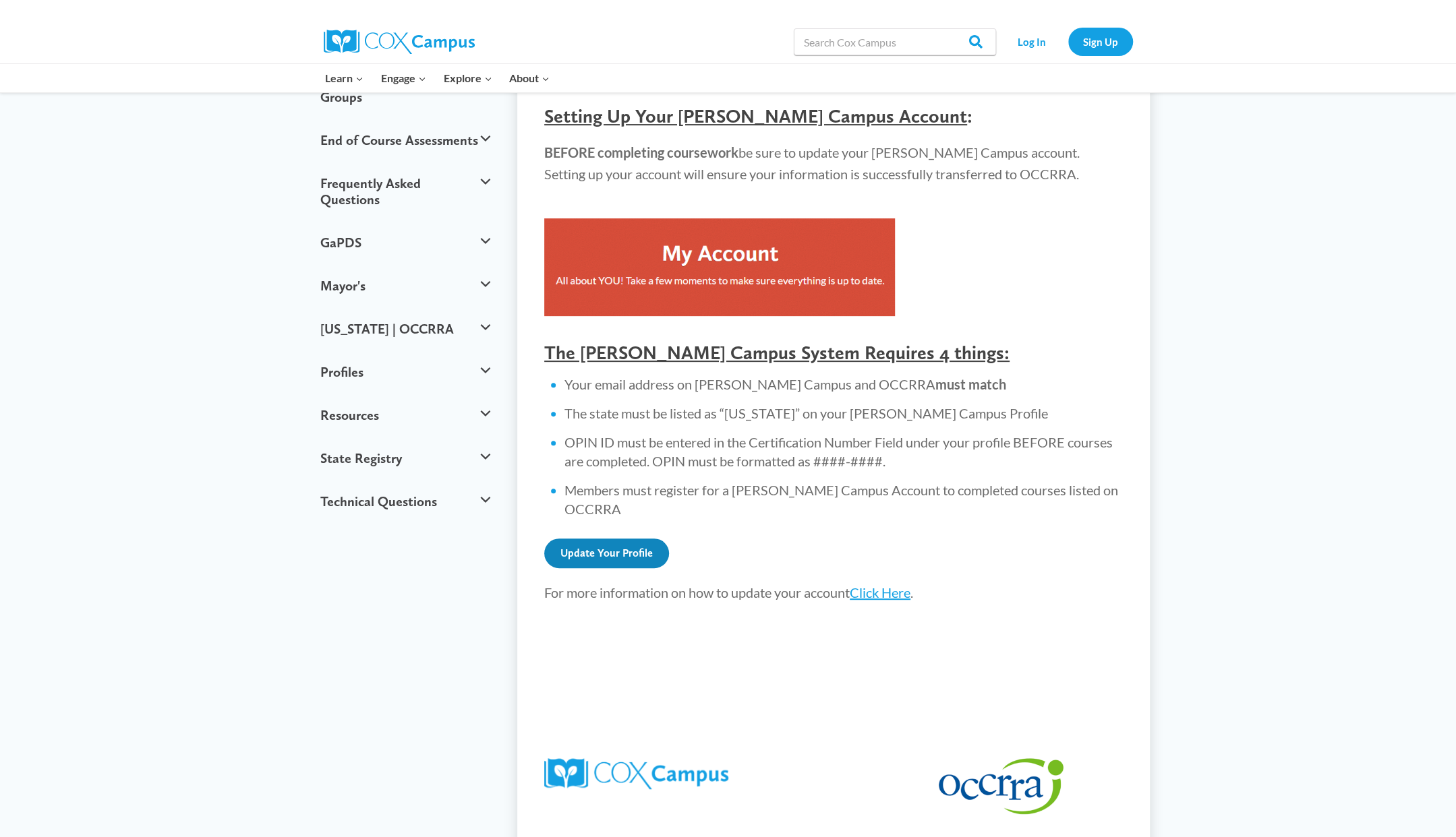
click at [631, 539] on link "Update Your Profile" at bounding box center [606, 553] width 125 height 30
